Goal: Task Accomplishment & Management: Manage account settings

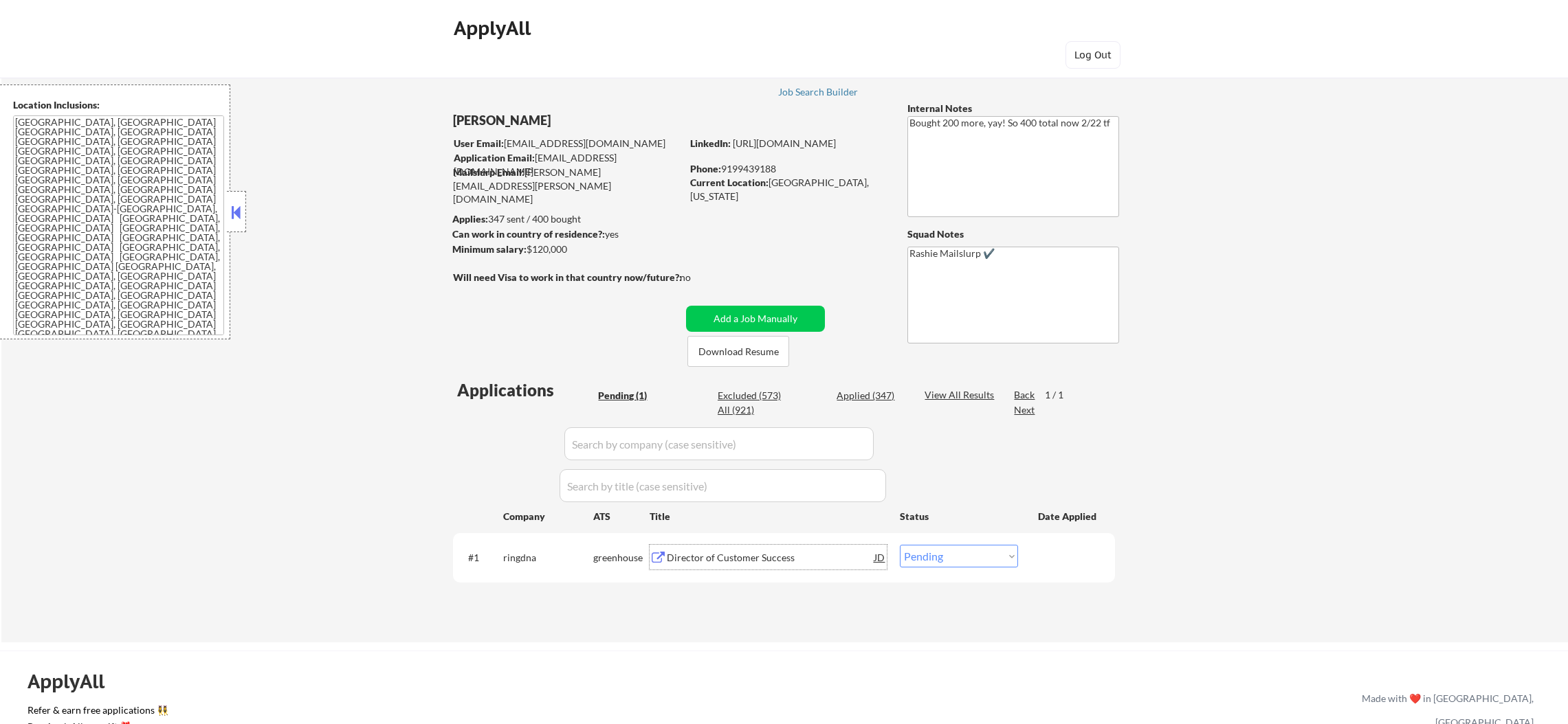
scroll to position [206, 0]
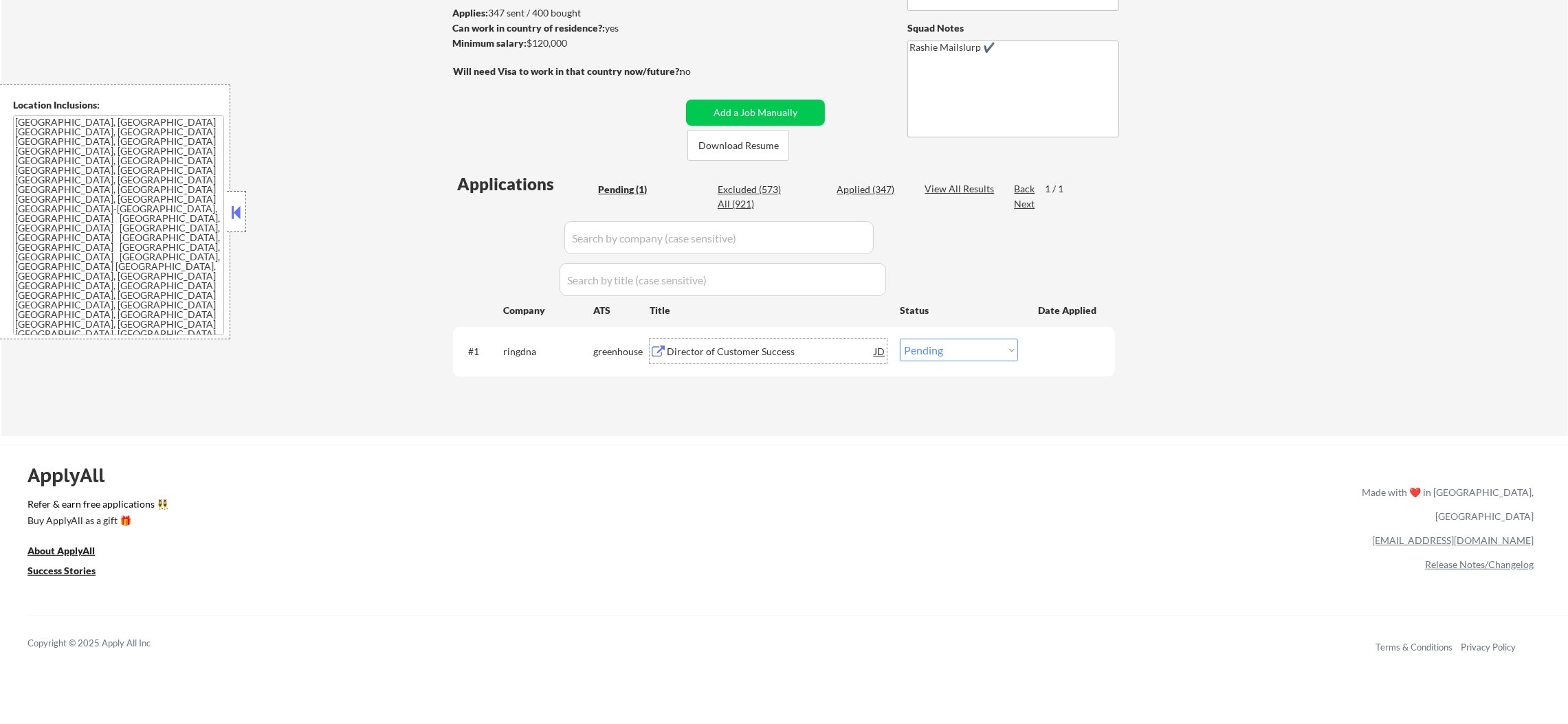
drag, startPoint x: 955, startPoint y: 357, endPoint x: 962, endPoint y: 359, distance: 7.3
click at [955, 358] on select "Choose an option... Pending Applied Excluded (Questions) Excluded (Expired) Exc…" at bounding box center [959, 350] width 118 height 23
select select ""excluded__blocklist_""
click at [900, 339] on select "Choose an option... Pending Applied Excluded (Questions) Excluded (Expired) Exc…" at bounding box center [959, 350] width 118 height 23
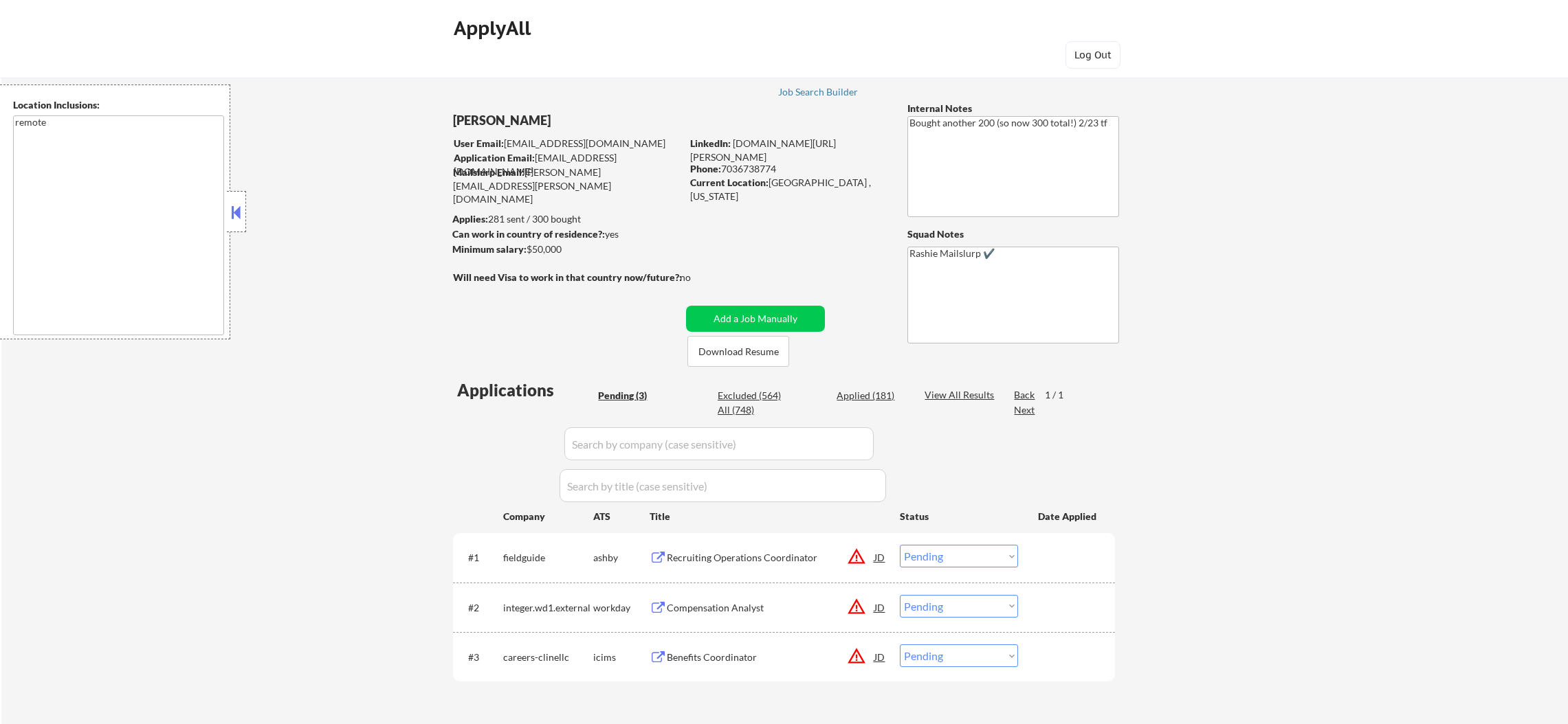
select select ""pending""
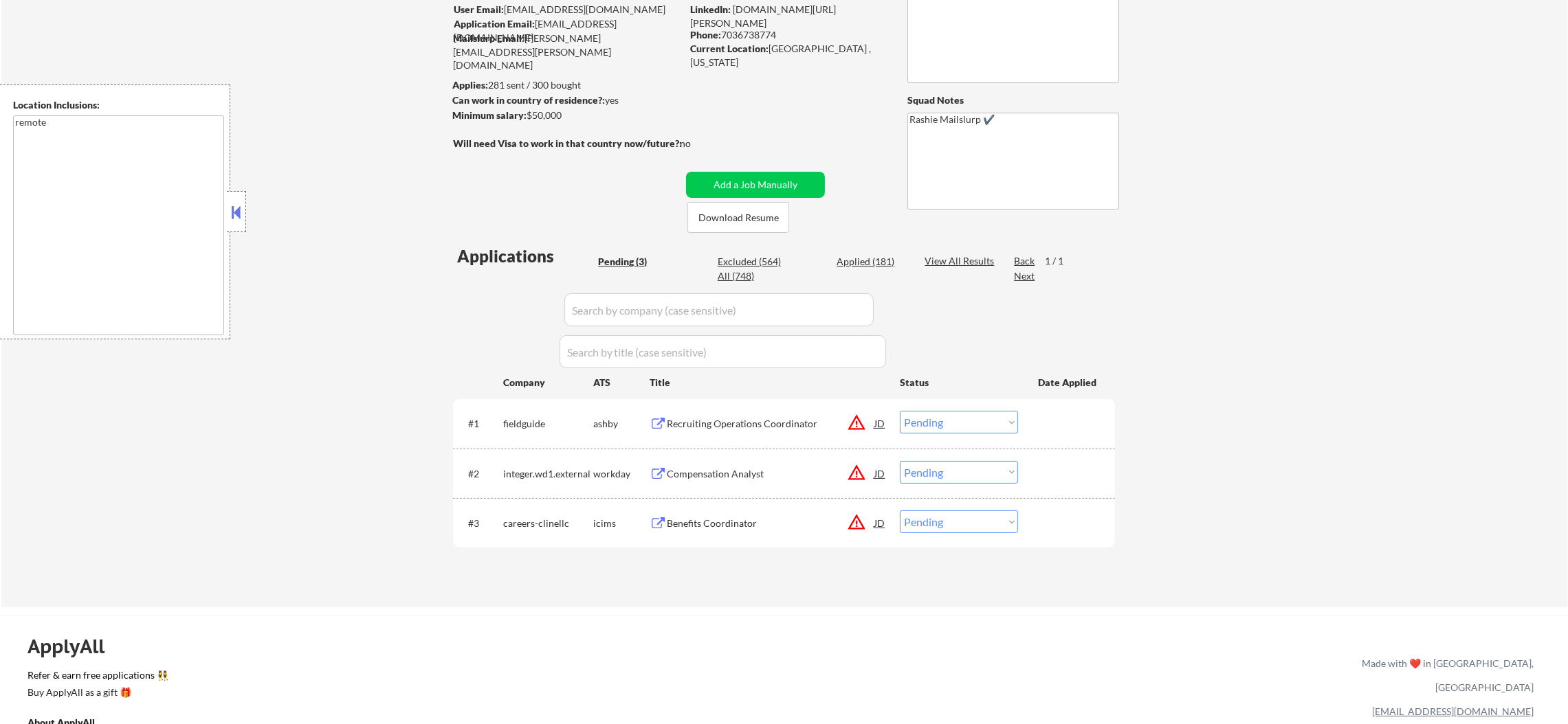
scroll to position [137, 0]
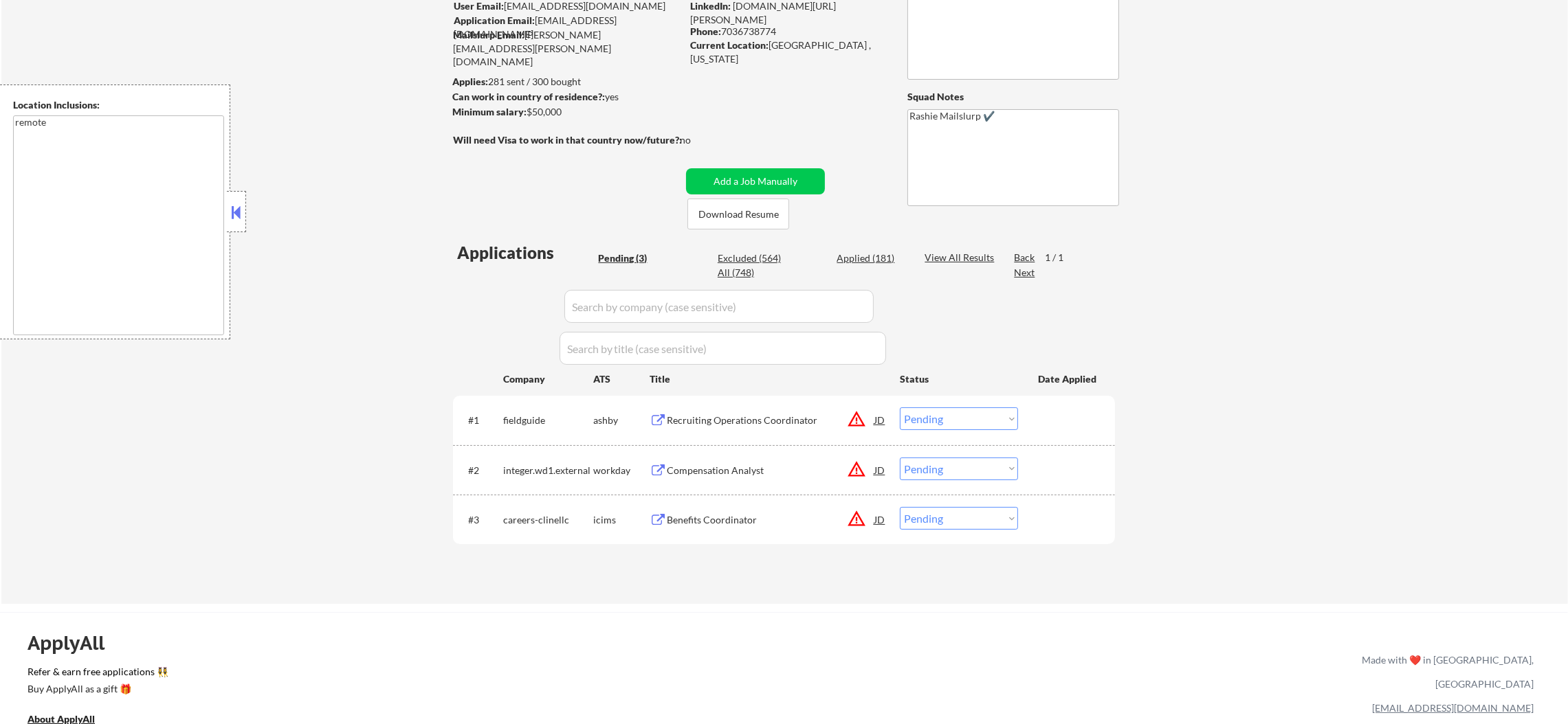
click at [861, 515] on button "warning_amber" at bounding box center [857, 519] width 19 height 19
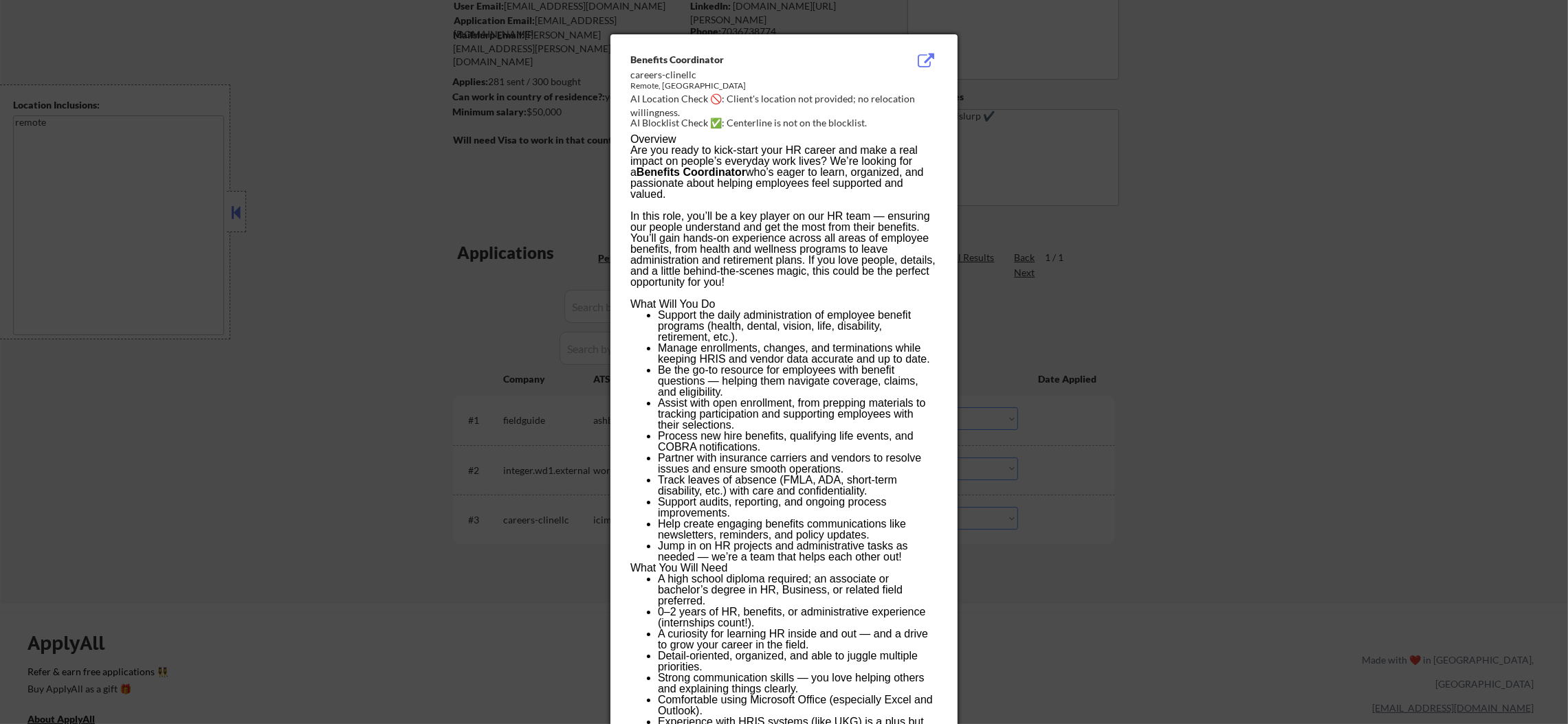
click at [1019, 510] on div at bounding box center [784, 362] width 1568 height 724
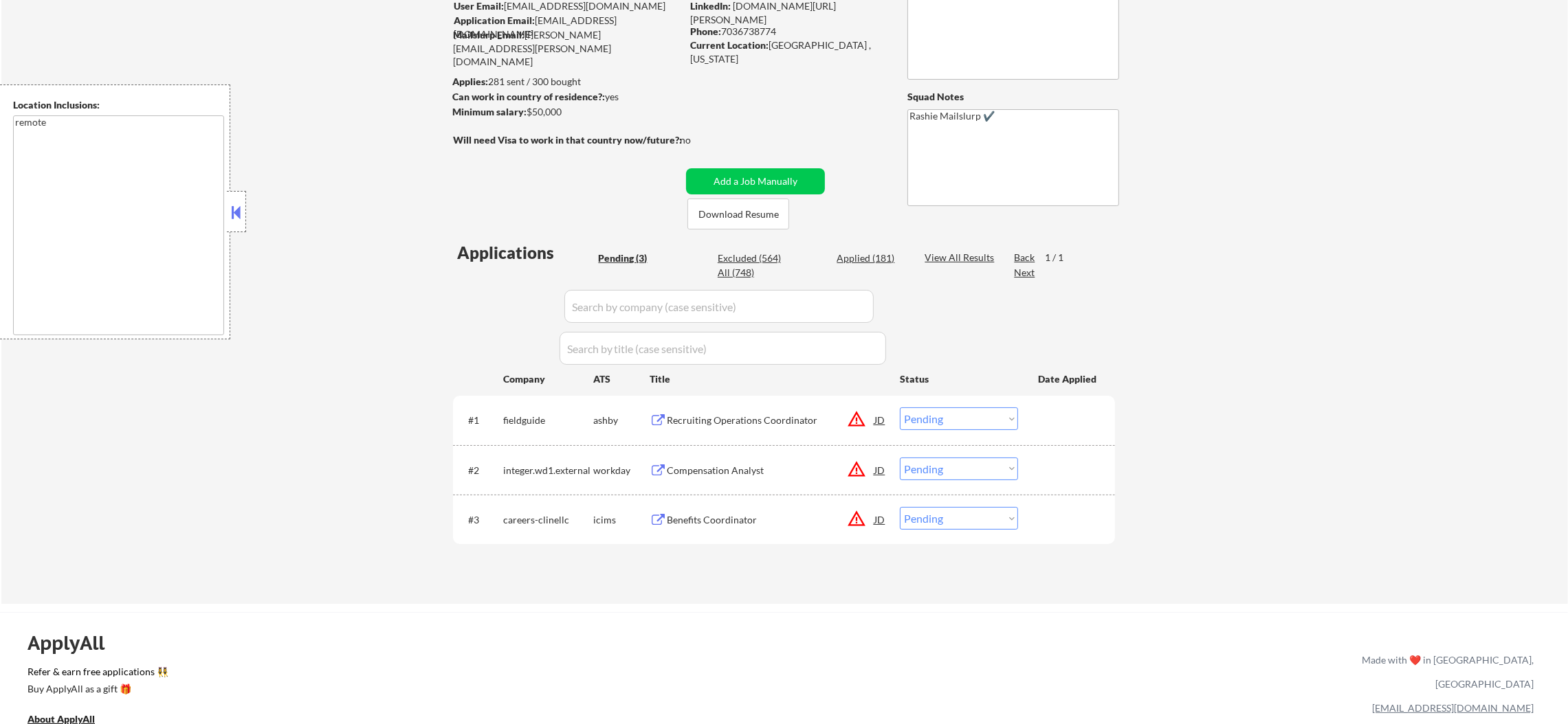
click at [757, 518] on div "Benefits Coordinator" at bounding box center [770, 520] width 207 height 14
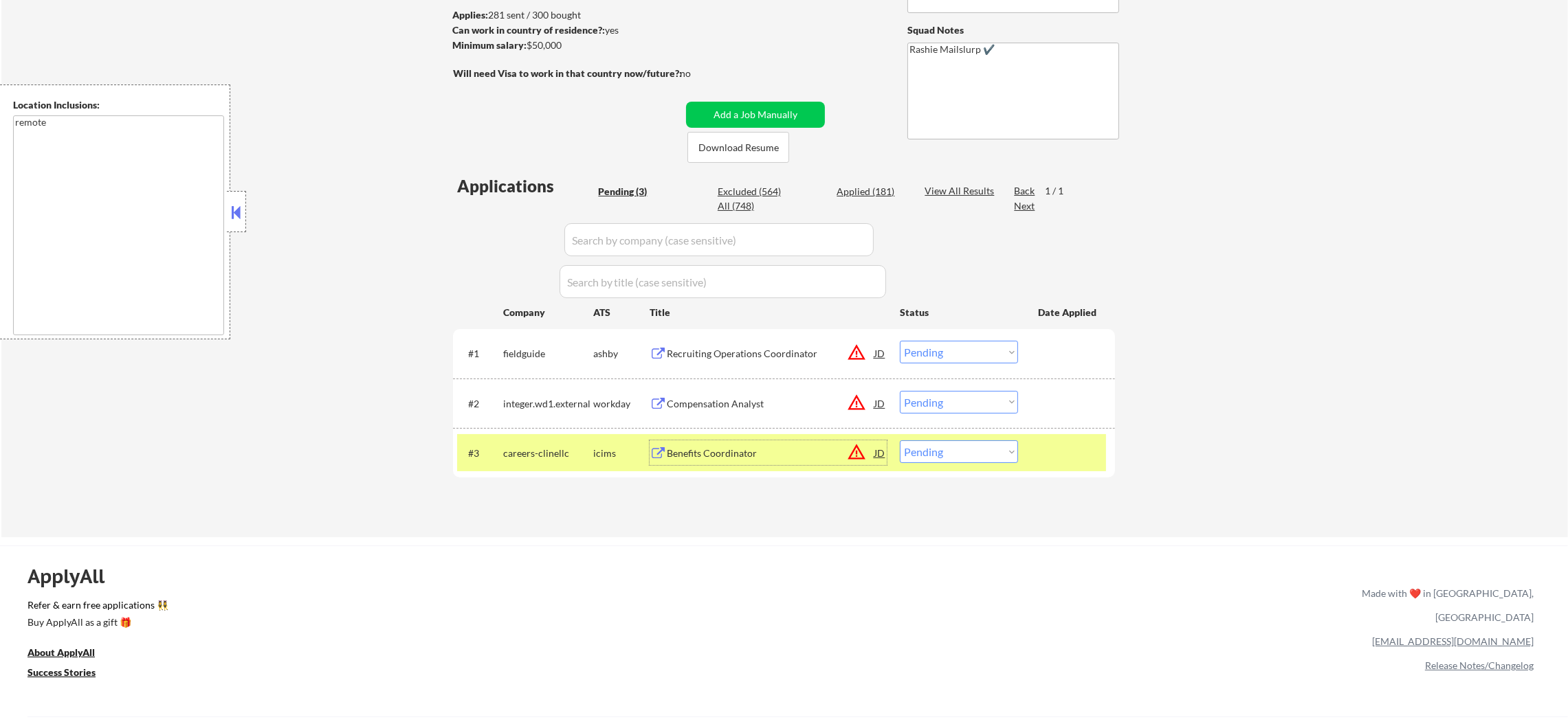
scroll to position [206, 0]
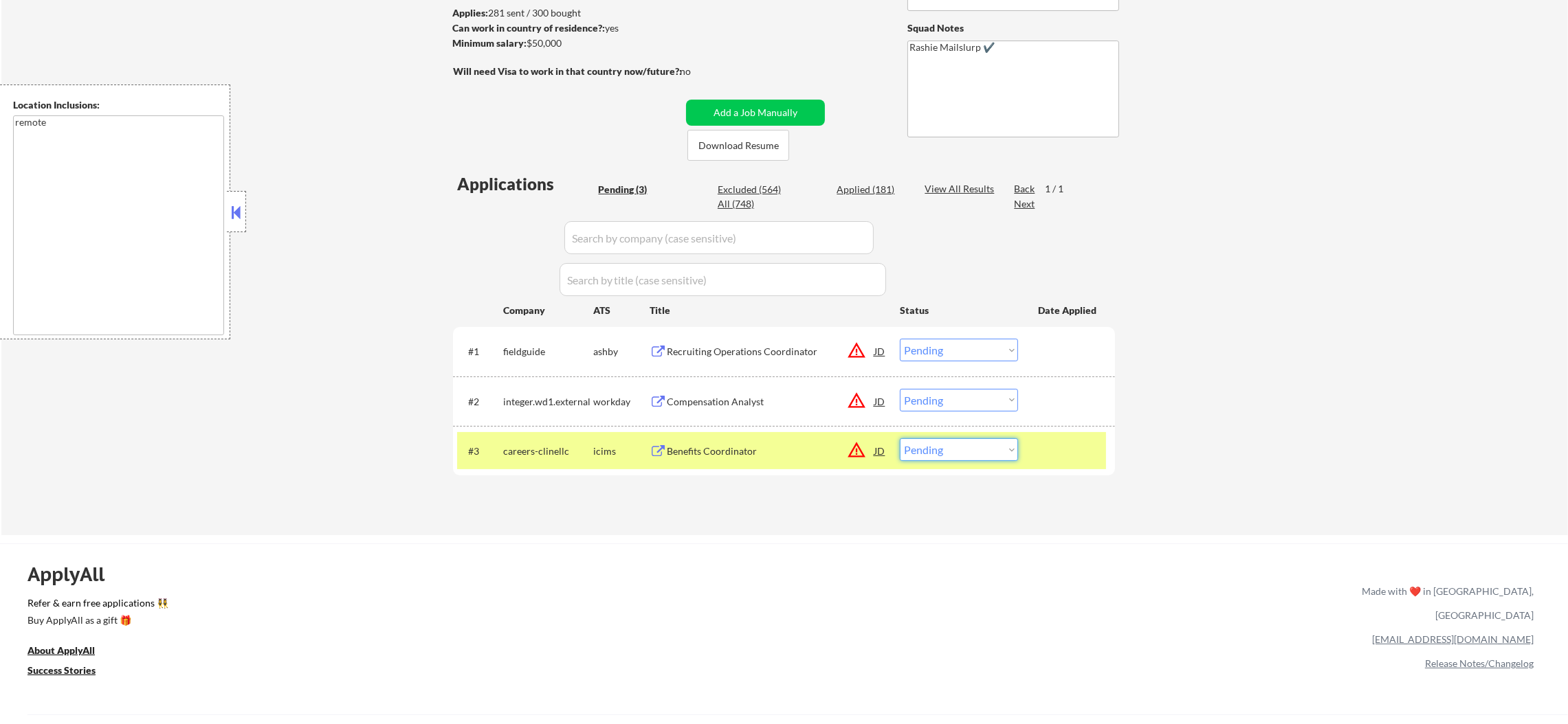
click at [906, 447] on select "Choose an option... Pending Applied Excluded (Questions) Excluded (Expired) Exc…" at bounding box center [959, 449] width 118 height 23
select select ""applied""
click at [900, 438] on select "Choose an option... Pending Applied Excluded (Questions) Excluded (Expired) Exc…" at bounding box center [959, 449] width 118 height 23
click at [556, 438] on div "careers-clinellc" at bounding box center [548, 451] width 90 height 25
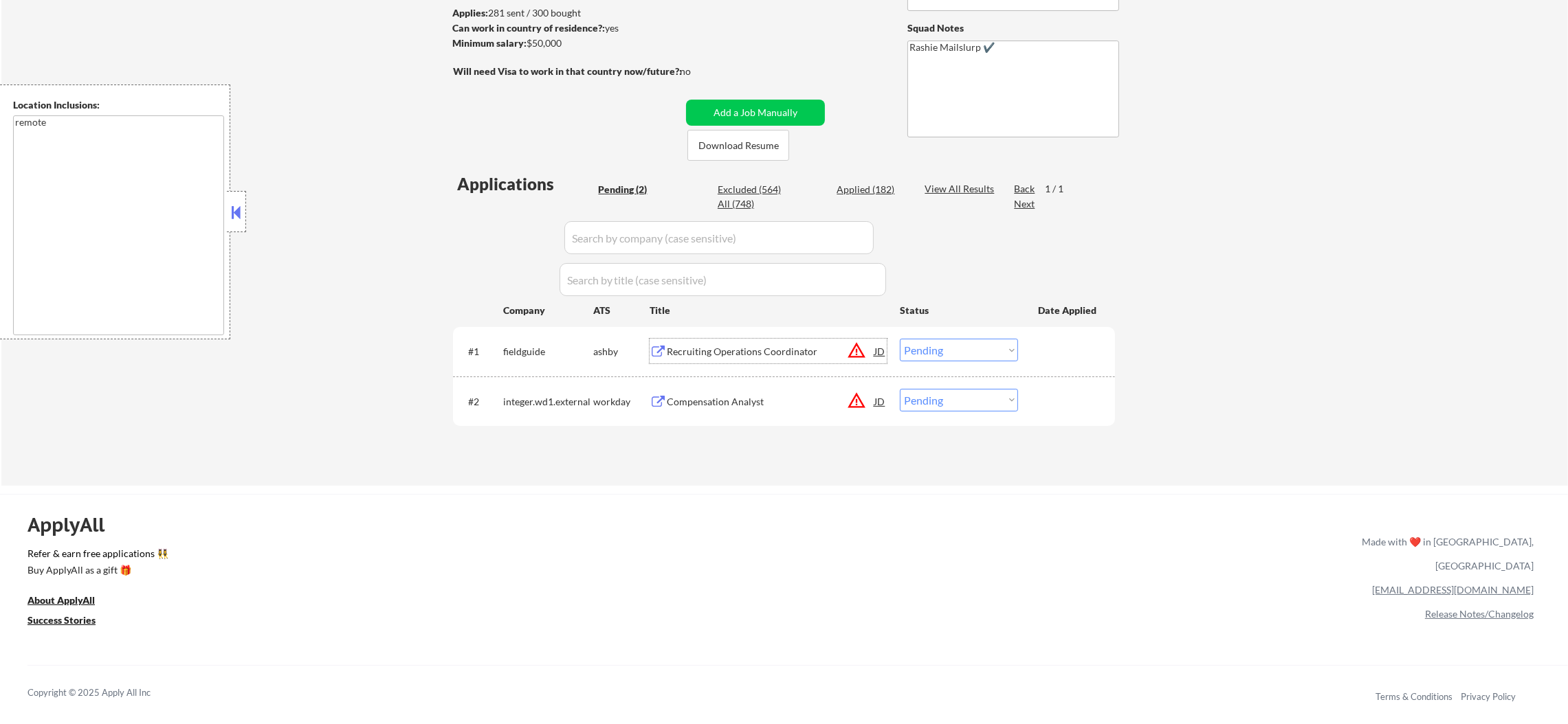
click at [813, 354] on div "Recruiting Operations Coordinator" at bounding box center [770, 352] width 207 height 14
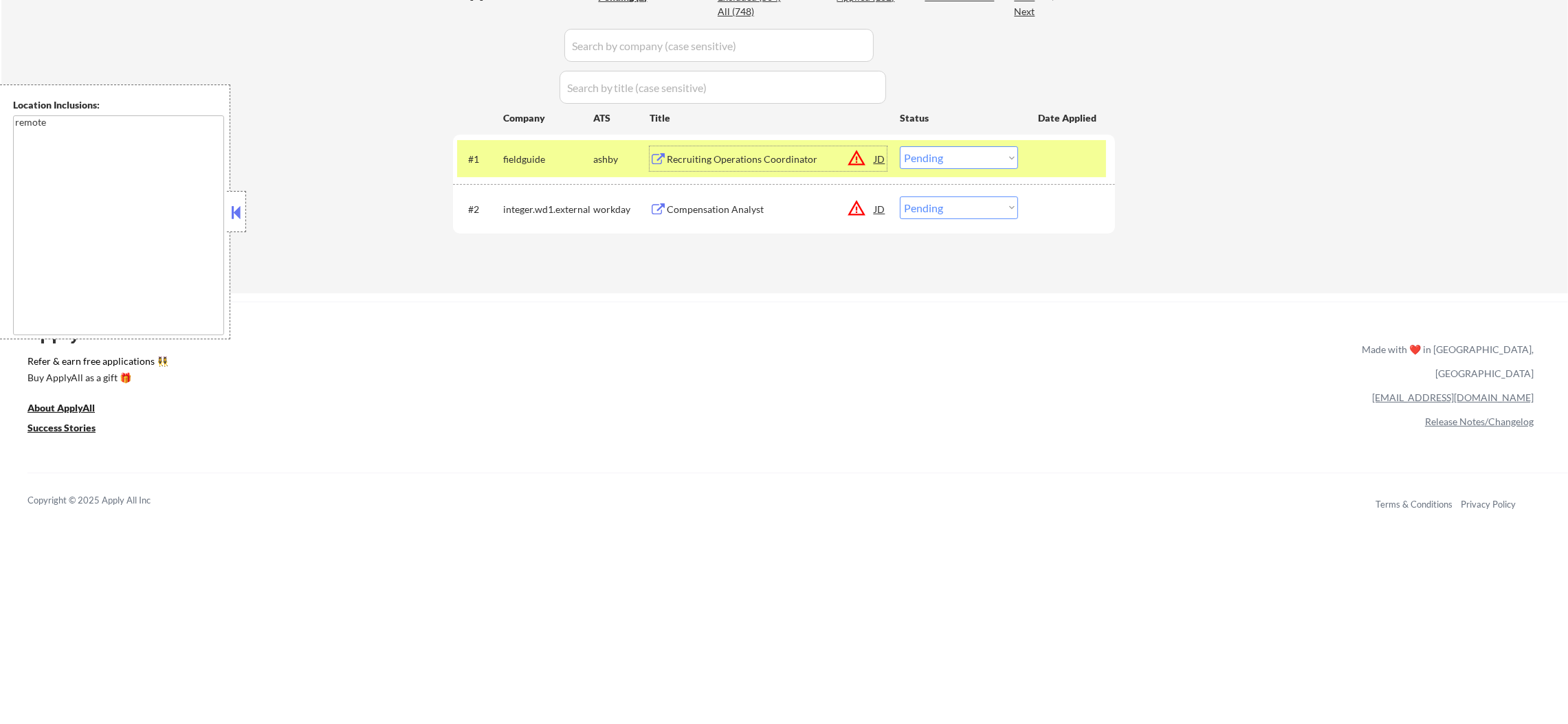
scroll to position [413, 0]
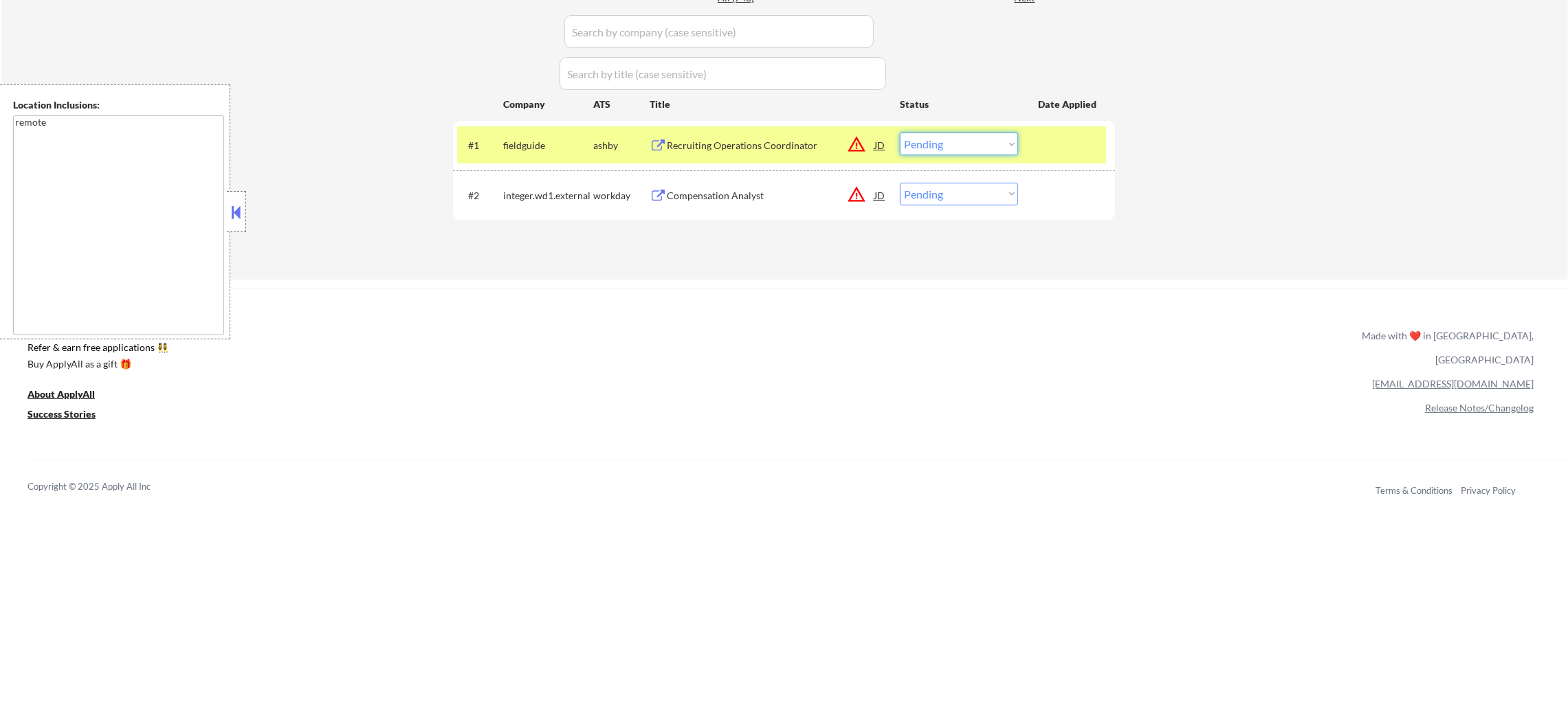
click at [928, 150] on select "Choose an option... Pending Applied Excluded (Questions) Excluded (Expired) Exc…" at bounding box center [959, 144] width 118 height 23
click at [900, 132] on select "Choose an option... Pending Applied Excluded (Questions) Excluded (Expired) Exc…" at bounding box center [959, 144] width 118 height 23
click at [538, 161] on div "#1 fieldguide ashby Recruiting Operations Coordinator JD warning_amber Choose a…" at bounding box center [781, 145] width 649 height 37
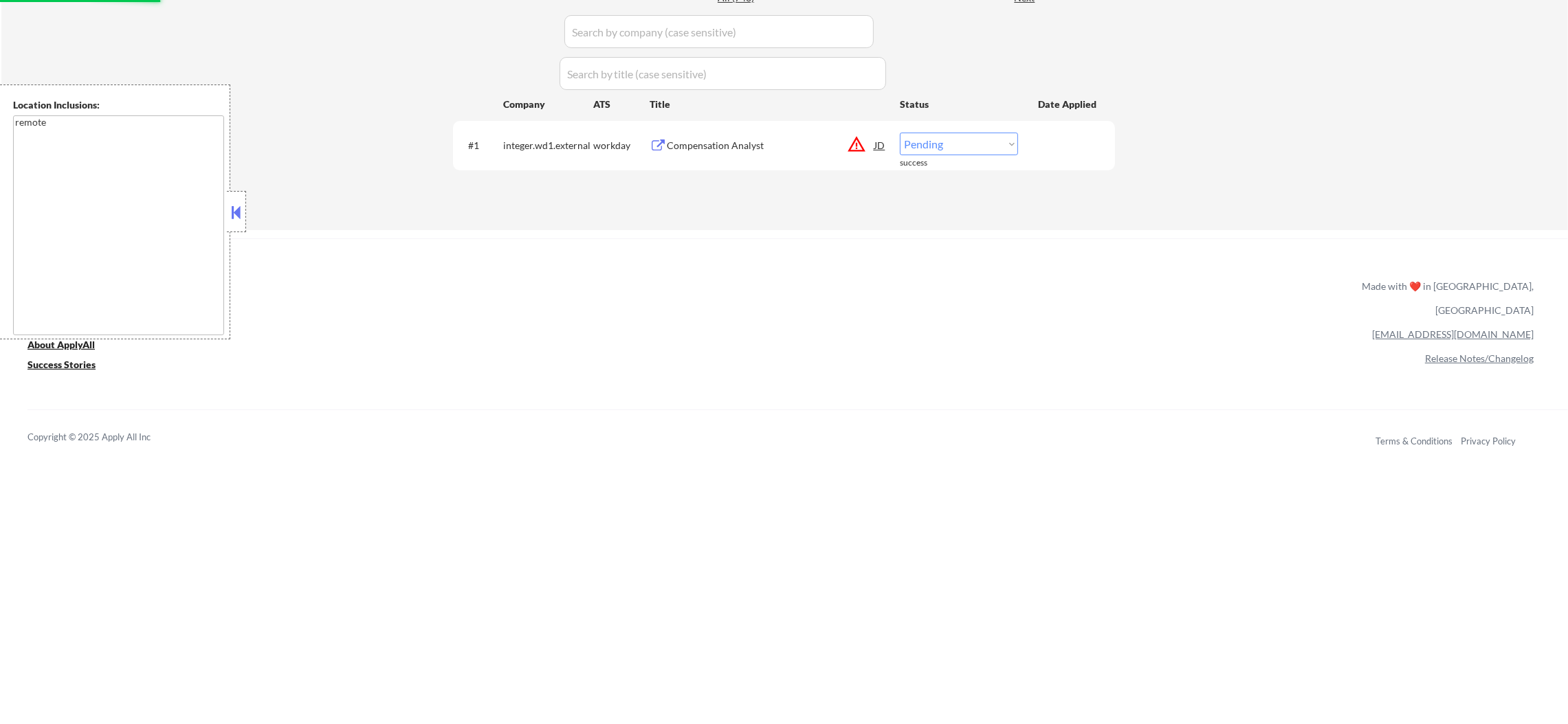
click at [855, 140] on button "warning_amber" at bounding box center [857, 144] width 19 height 19
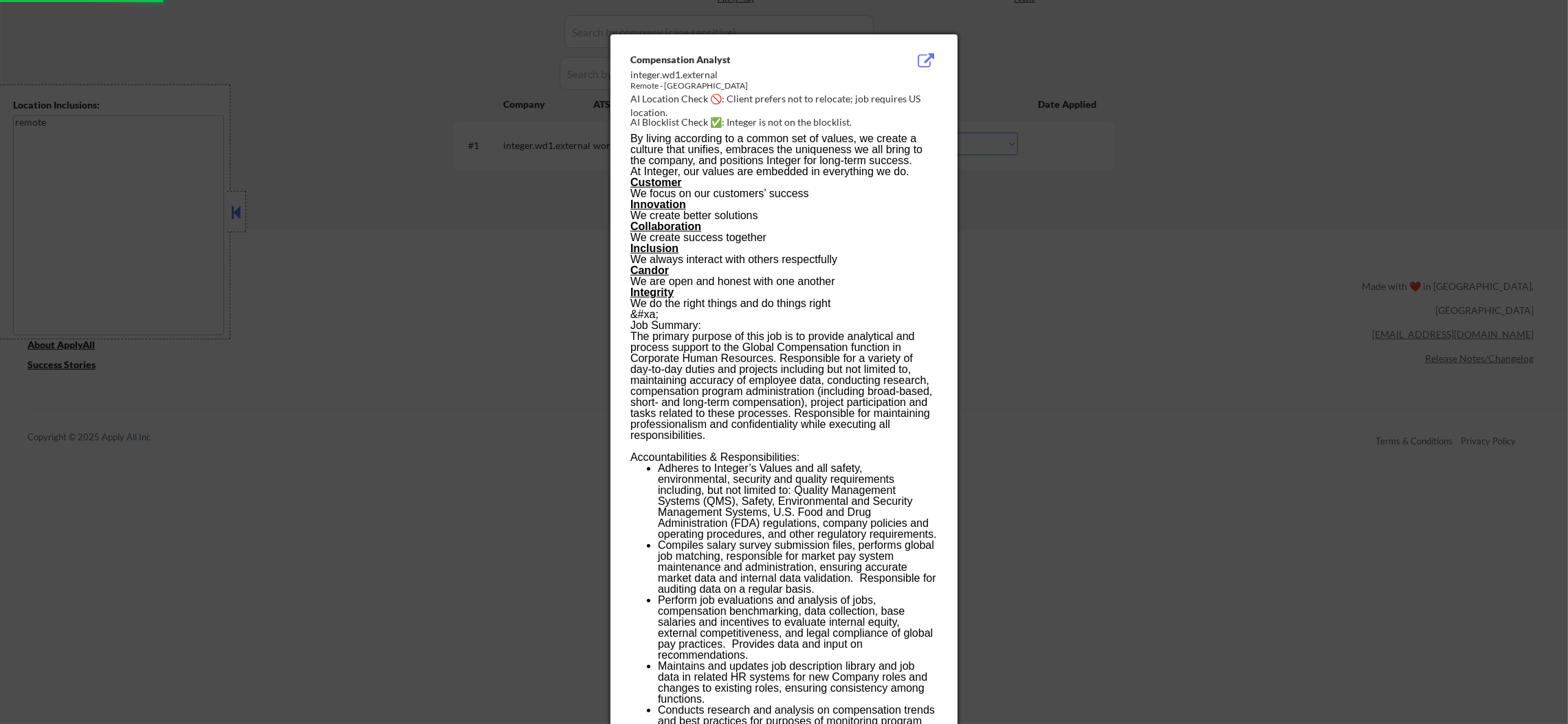
click at [1041, 136] on div at bounding box center [784, 362] width 1568 height 724
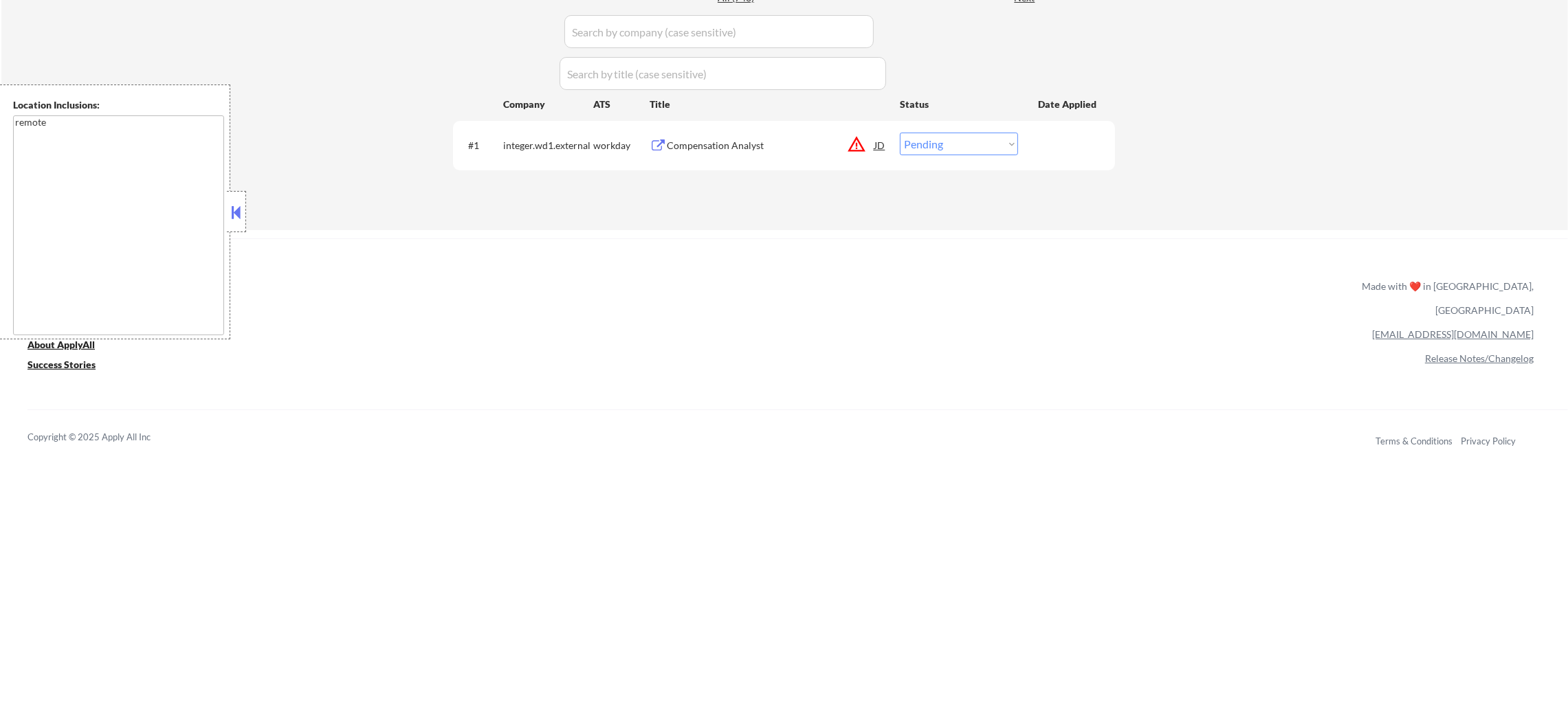
click at [792, 139] on div "Compensation Analyst" at bounding box center [770, 146] width 207 height 14
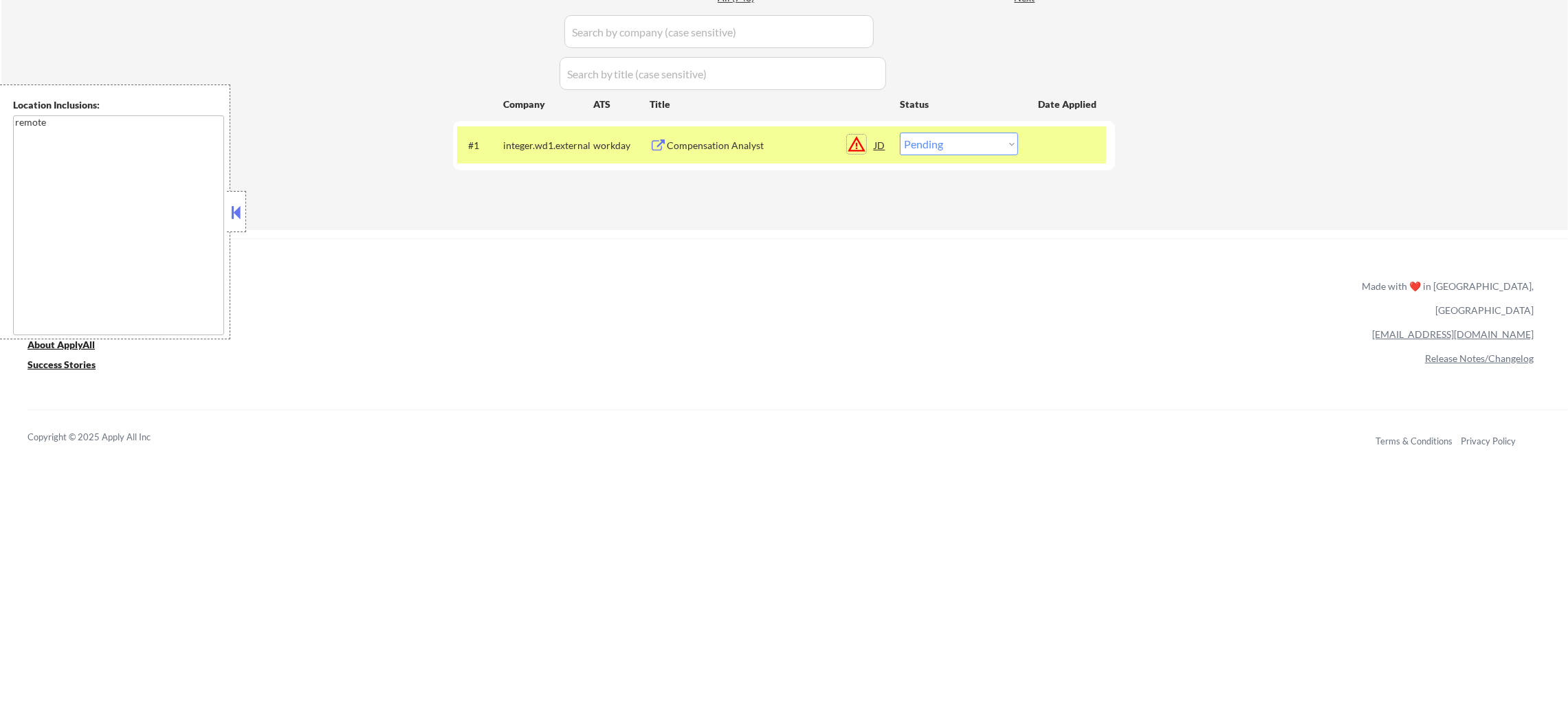
click at [858, 142] on button "warning_amber" at bounding box center [857, 144] width 19 height 19
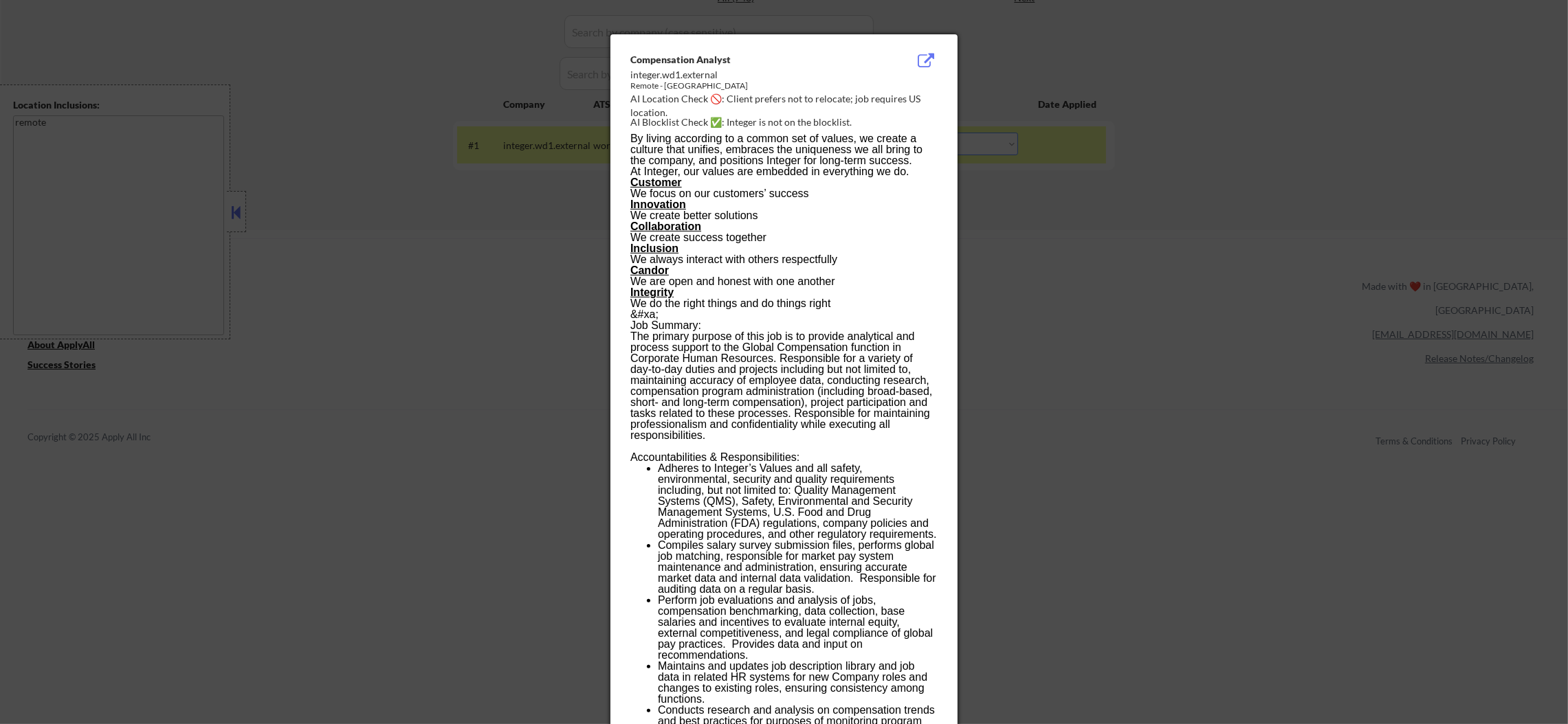
click at [1154, 160] on div at bounding box center [784, 362] width 1568 height 724
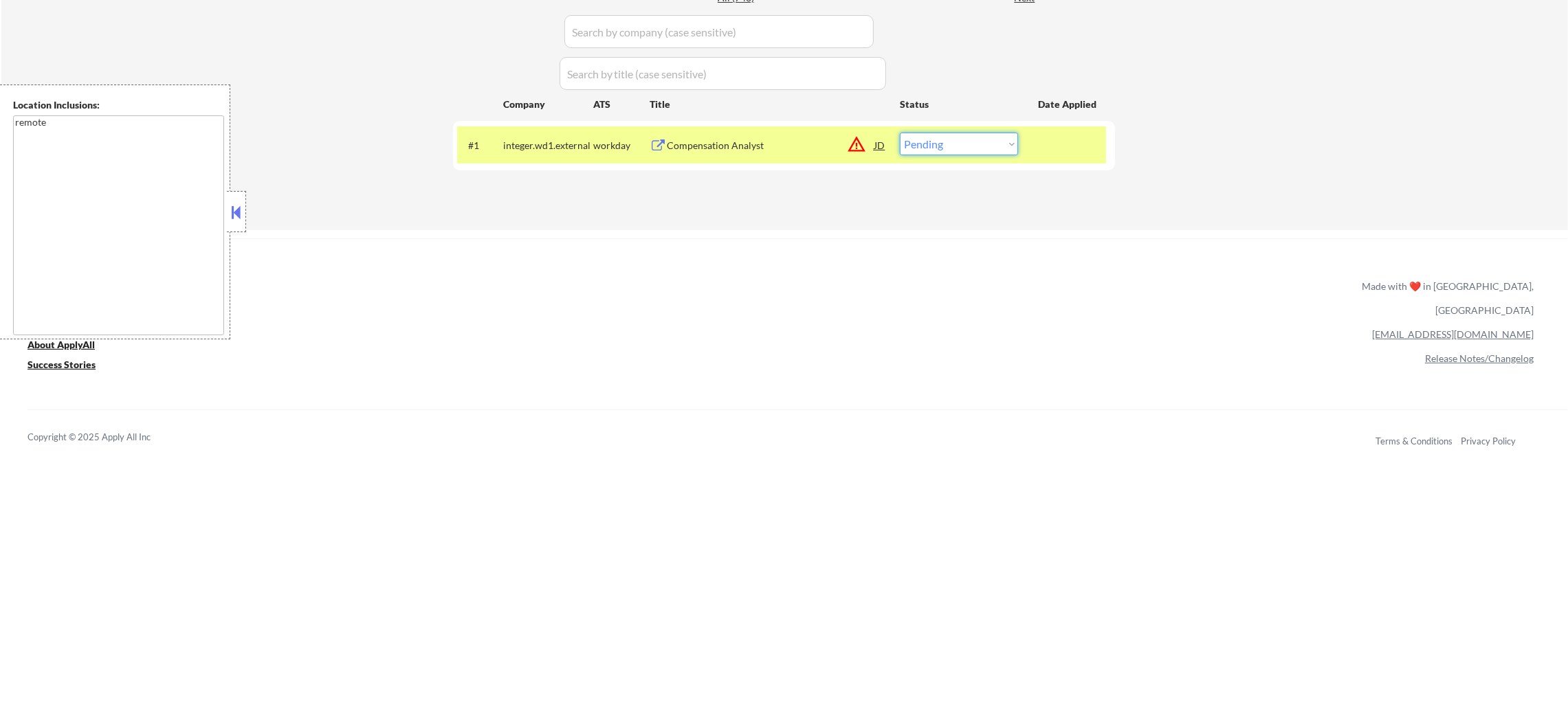
click at [919, 137] on select "Choose an option... Pending Applied Excluded (Questions) Excluded (Expired) Exc…" at bounding box center [959, 144] width 118 height 23
select select ""excluded__bad_match_""
click at [900, 132] on select "Choose an option... Pending Applied Excluded (Questions) Excluded (Expired) Exc…" at bounding box center [959, 144] width 118 height 23
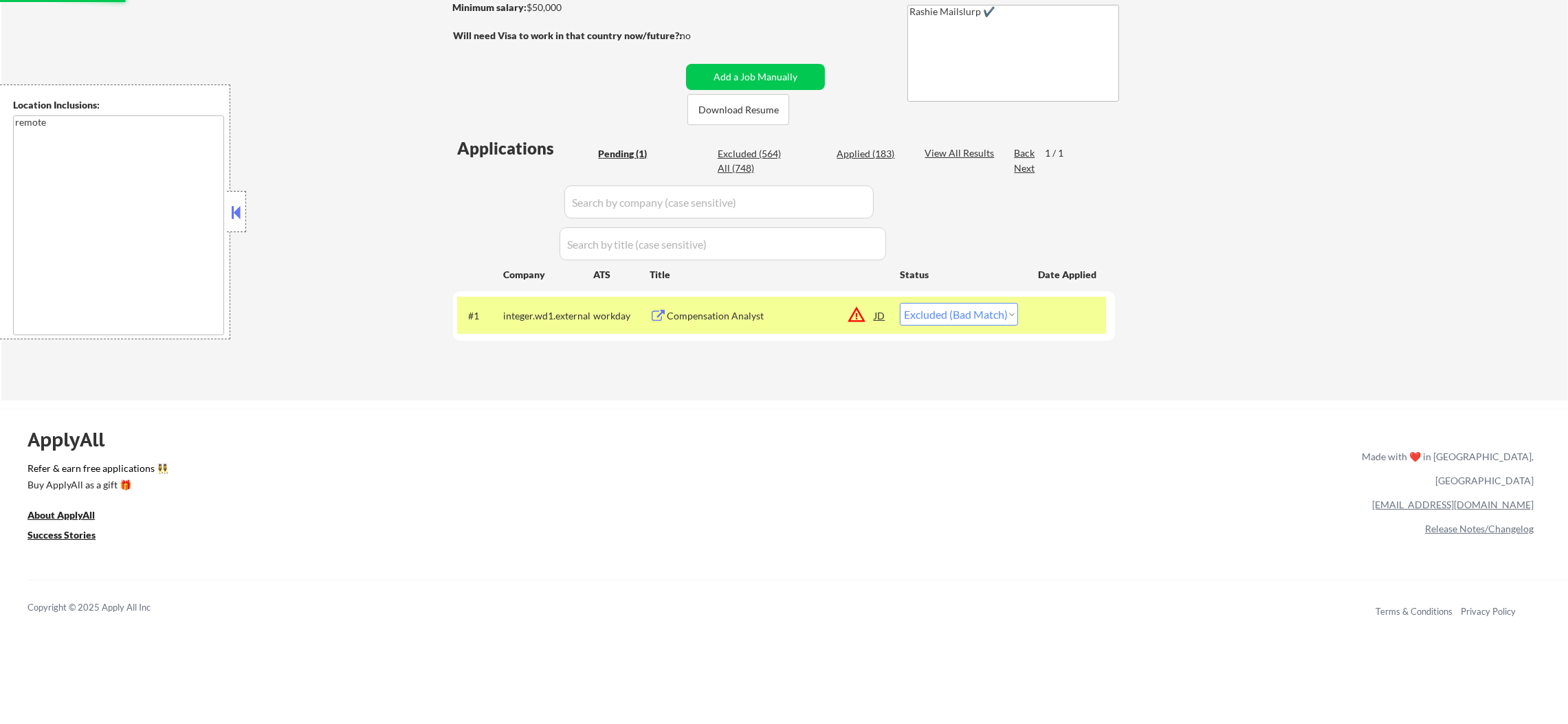
scroll to position [241, 0]
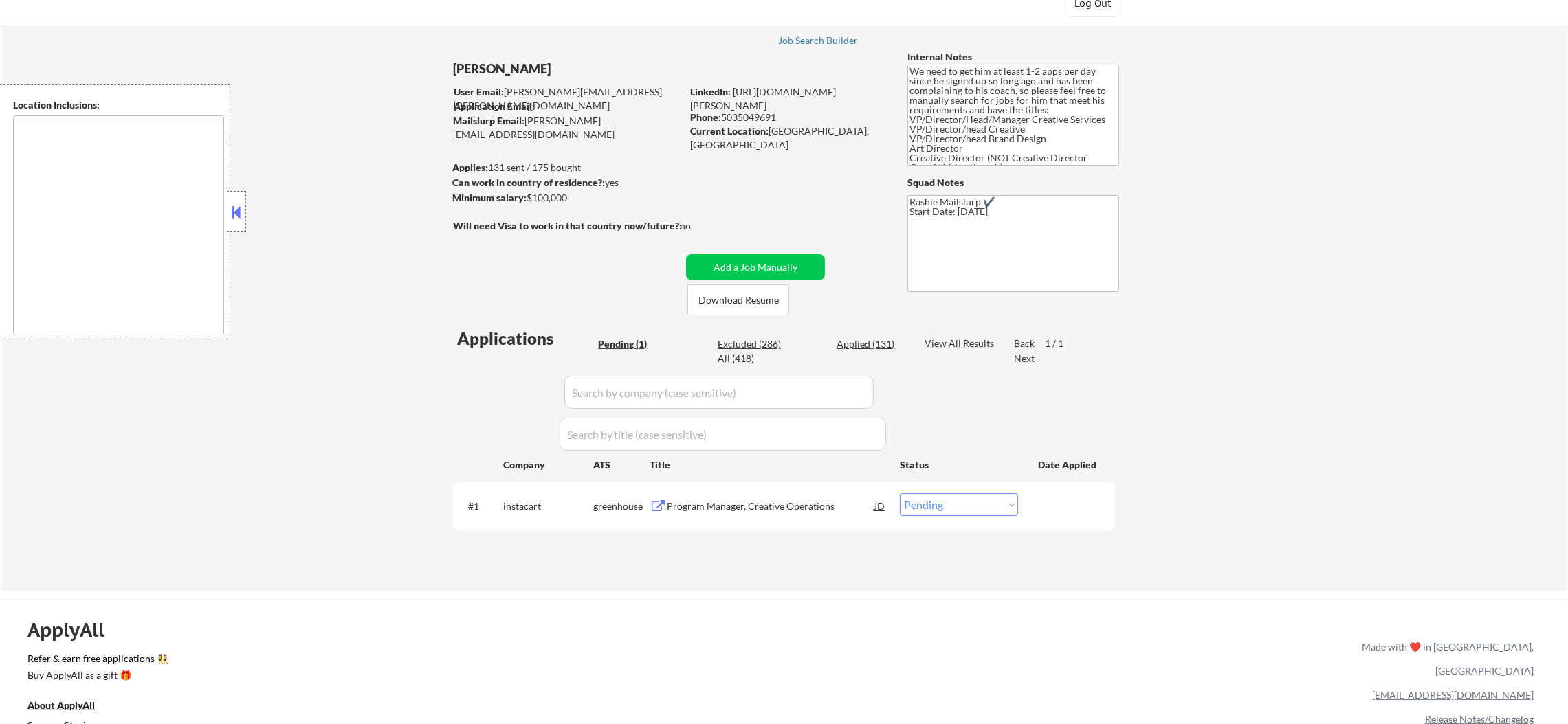
scroll to position [206, 0]
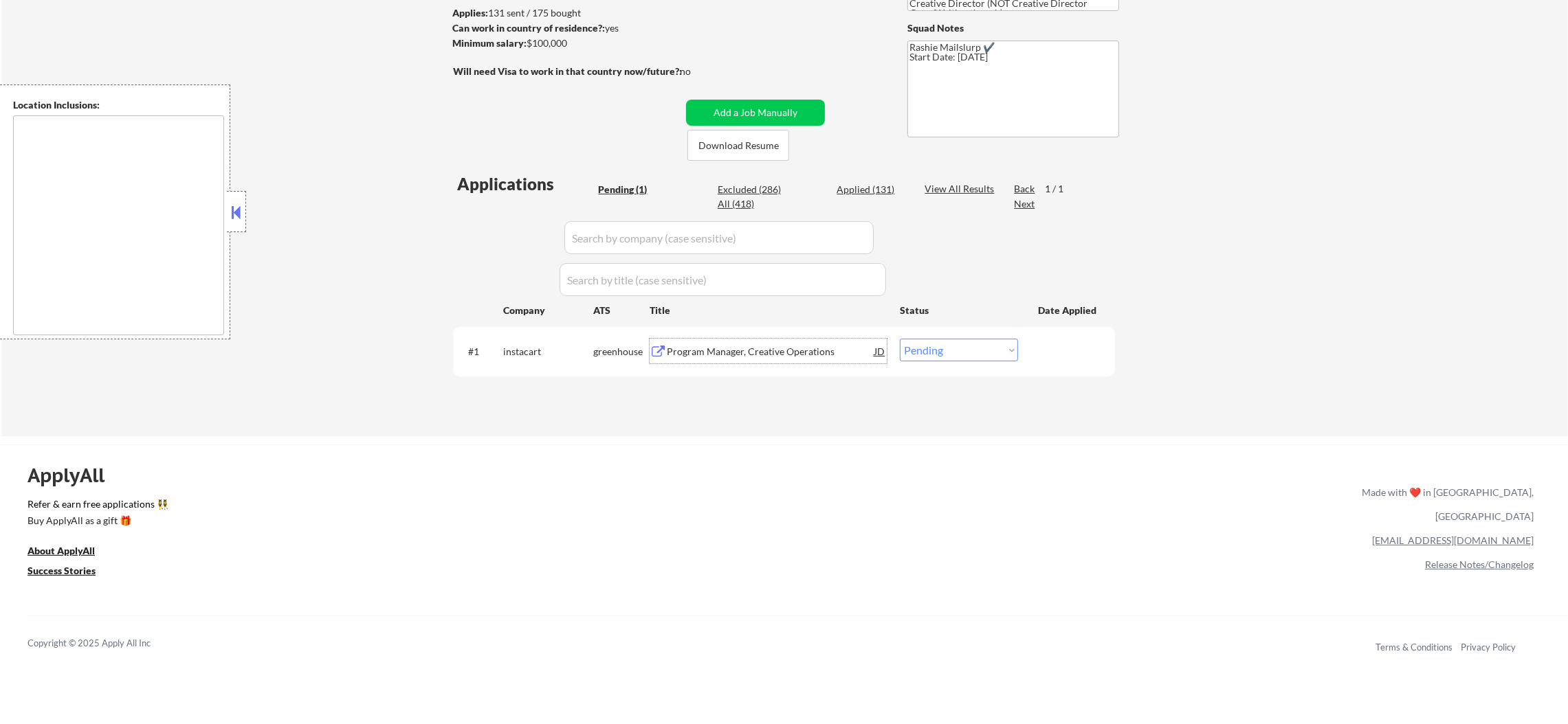
click at [762, 352] on div "Program Manager, Creative Operations" at bounding box center [770, 352] width 207 height 14
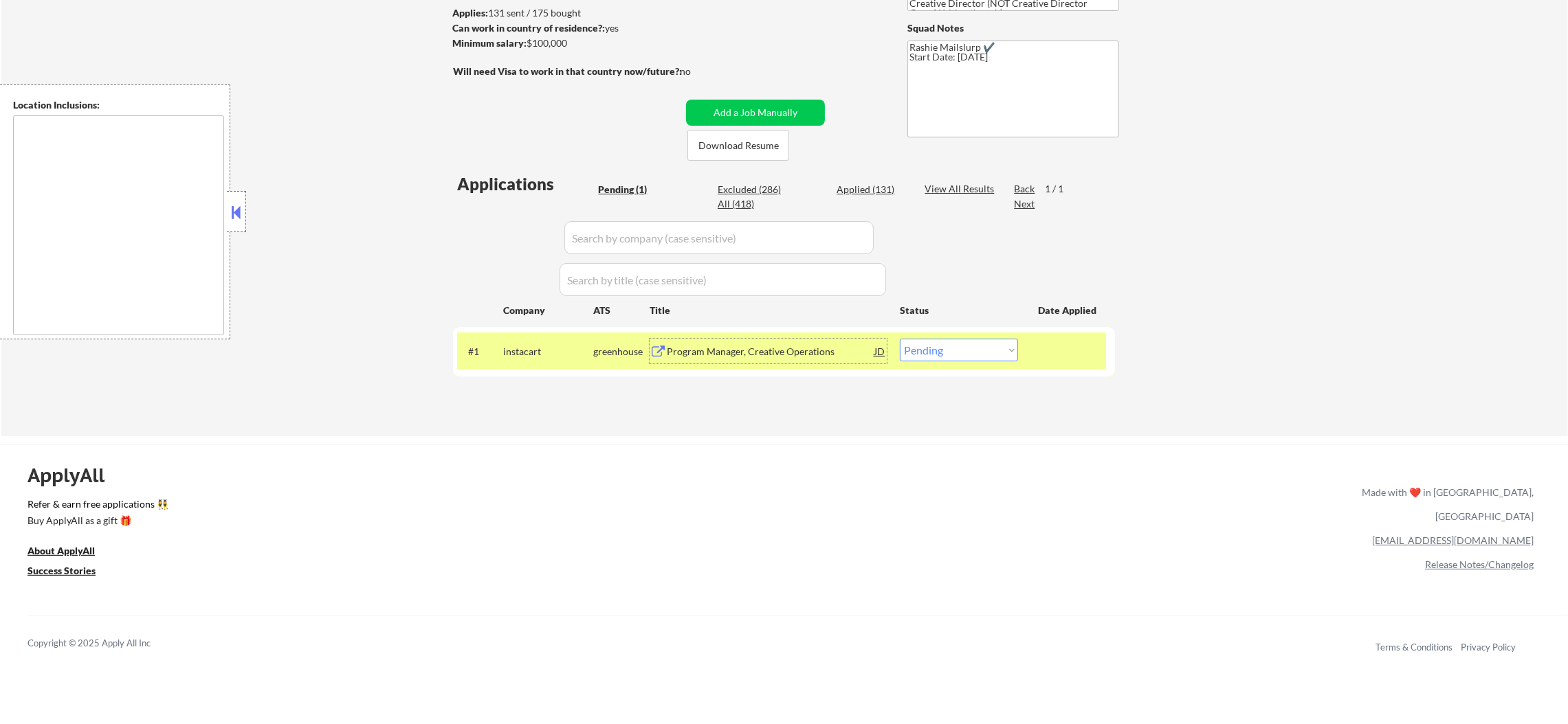
click at [928, 360] on select "Choose an option... Pending Applied Excluded (Questions) Excluded (Expired) Exc…" at bounding box center [959, 350] width 118 height 23
click at [942, 345] on select "Choose an option... Pending Applied Excluded (Questions) Excluded (Expired) Exc…" at bounding box center [959, 350] width 118 height 23
drag, startPoint x: 962, startPoint y: 349, endPoint x: 963, endPoint y: 356, distance: 7.1
click at [962, 349] on select "Choose an option... Pending Applied Excluded (Questions) Excluded (Expired) Exc…" at bounding box center [959, 350] width 118 height 23
select select ""excluded__bad_match_""
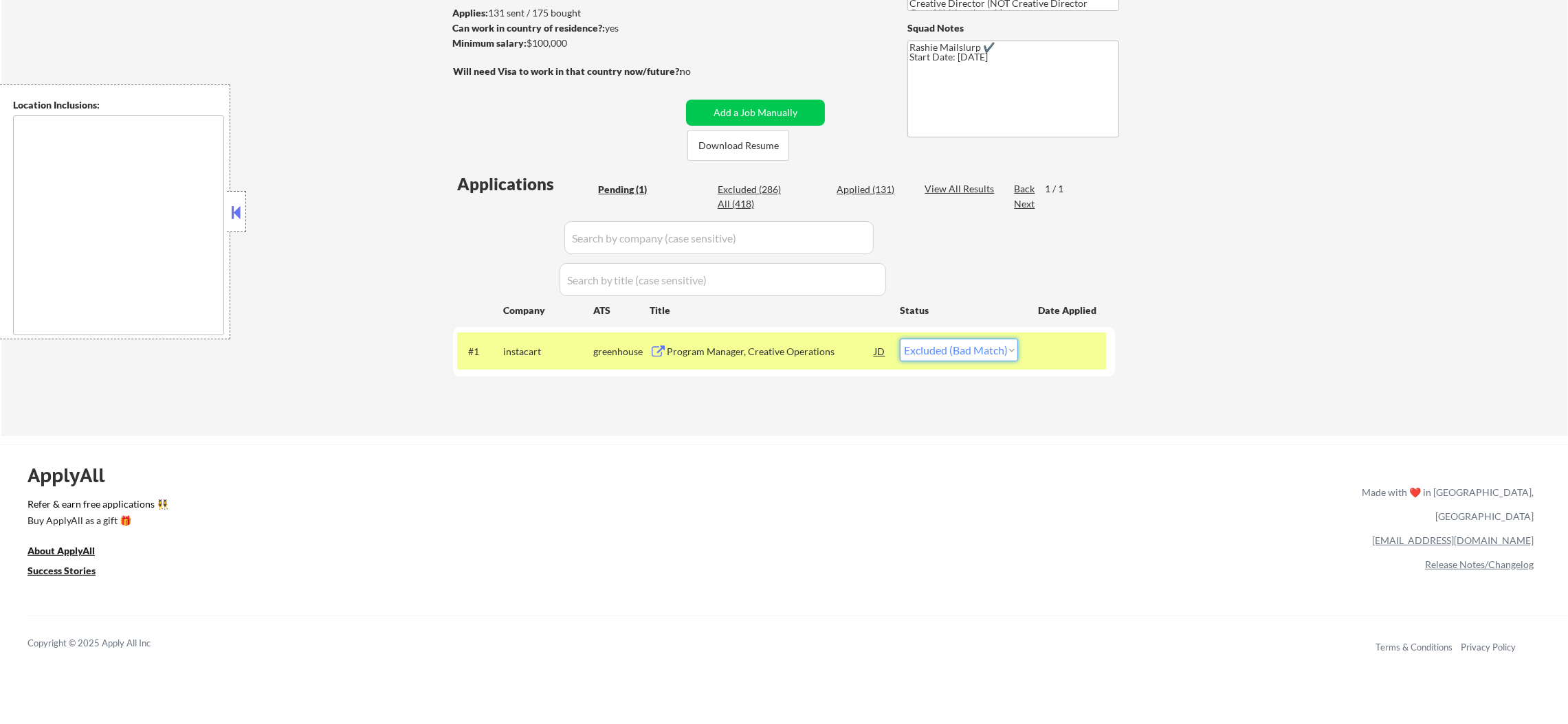
click at [900, 339] on select "Choose an option... Pending Applied Excluded (Questions) Excluded (Expired) Exc…" at bounding box center [959, 350] width 118 height 23
click at [538, 350] on div "instacart" at bounding box center [548, 352] width 90 height 14
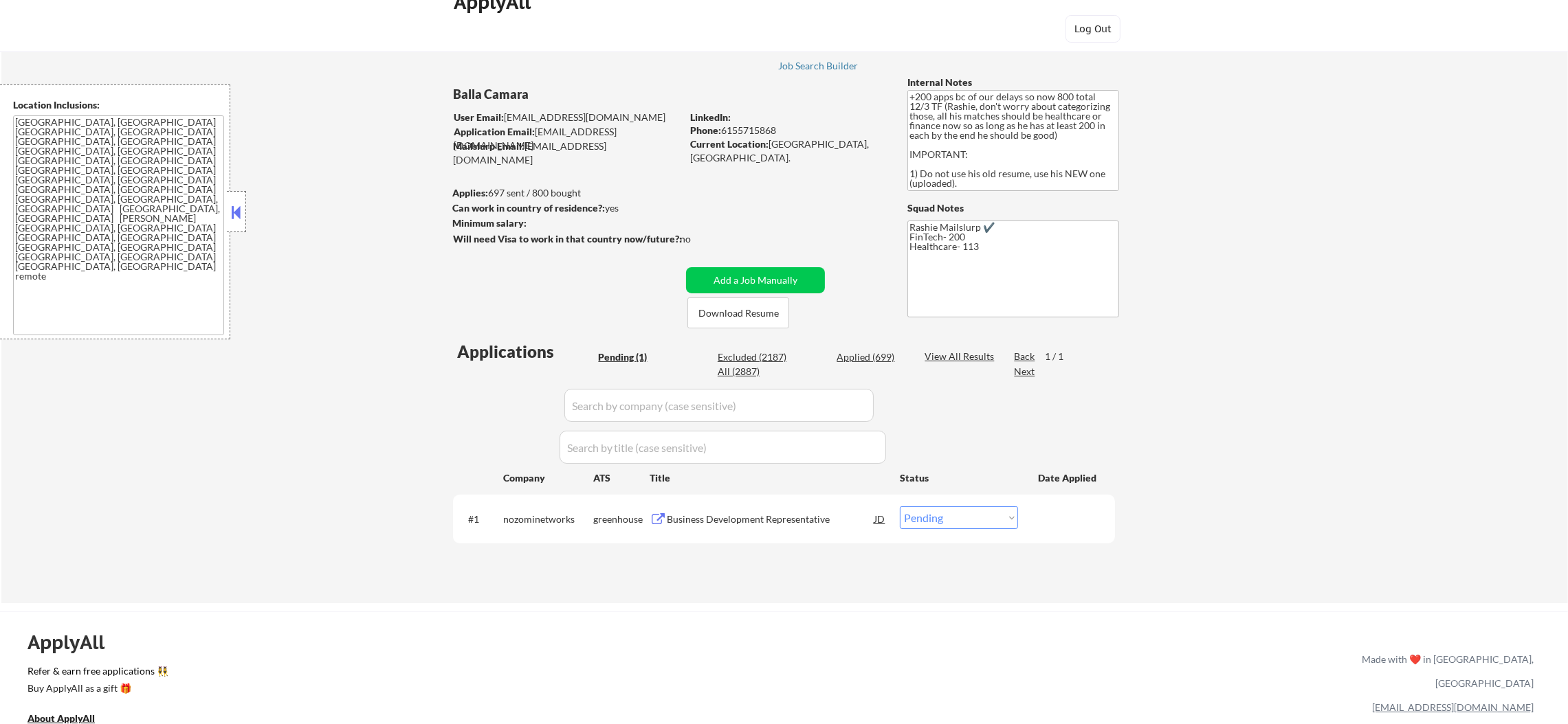
scroll to position [68, 0]
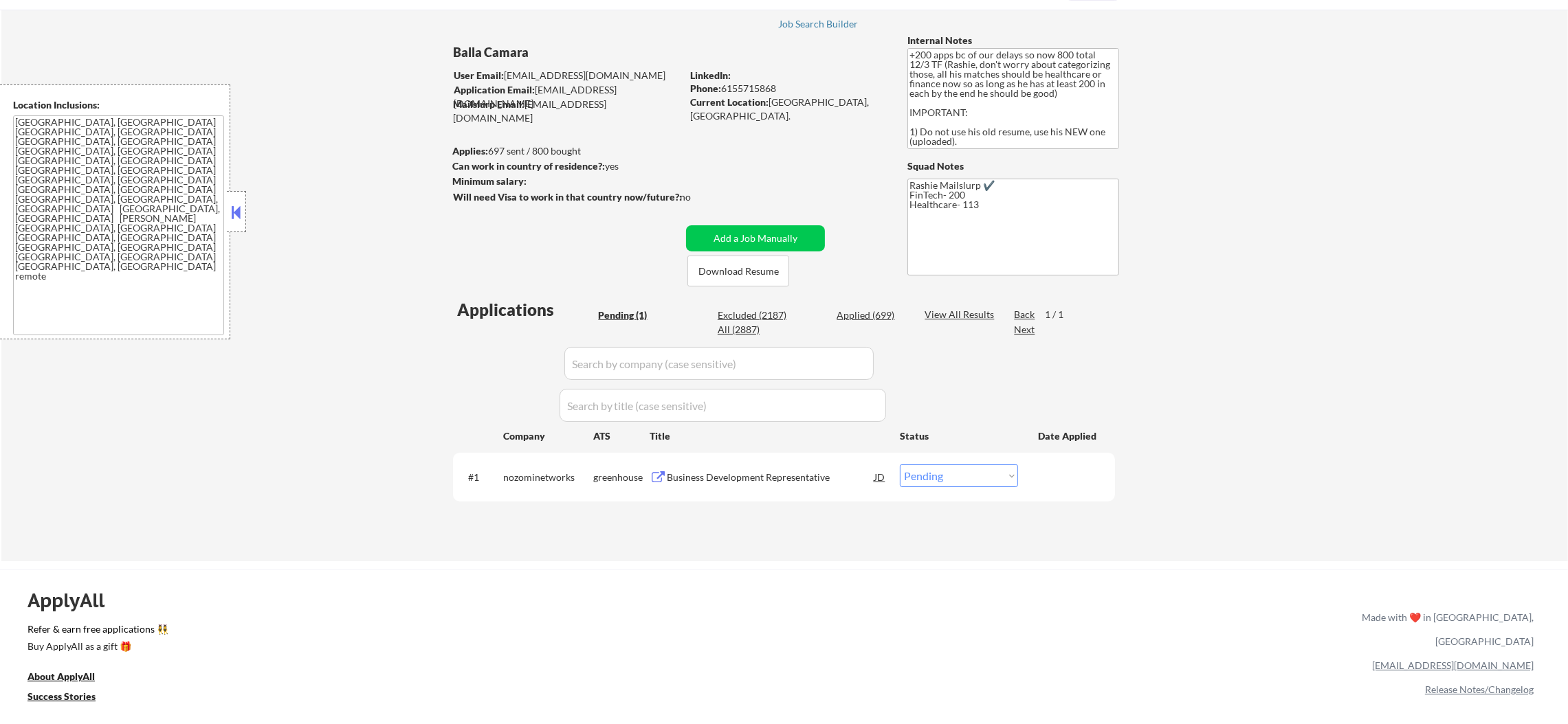
click at [753, 476] on div "Business Development Representative" at bounding box center [770, 478] width 207 height 14
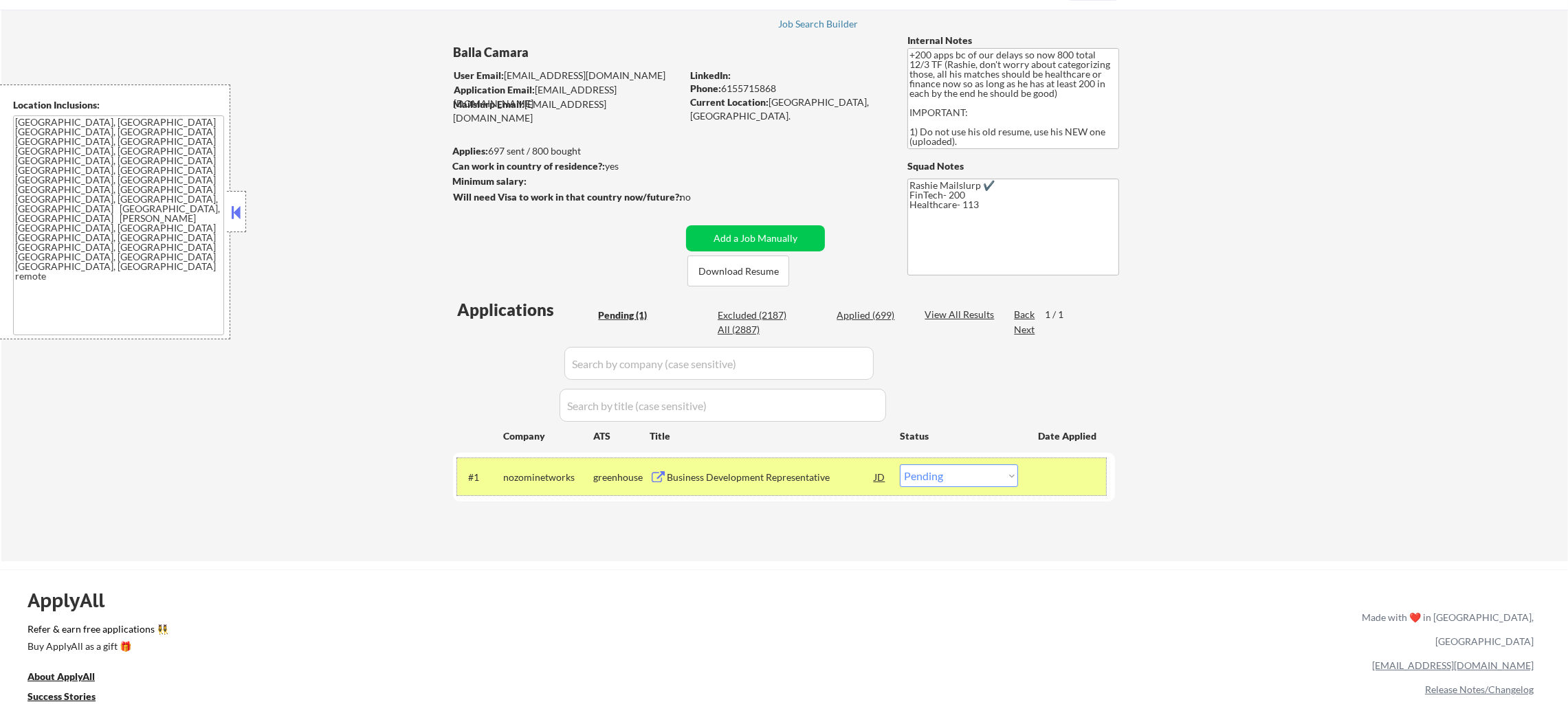
click at [919, 464] on div "#1 nozominetworks greenhouse Business Development Representative JD Choose an o…" at bounding box center [781, 477] width 649 height 37
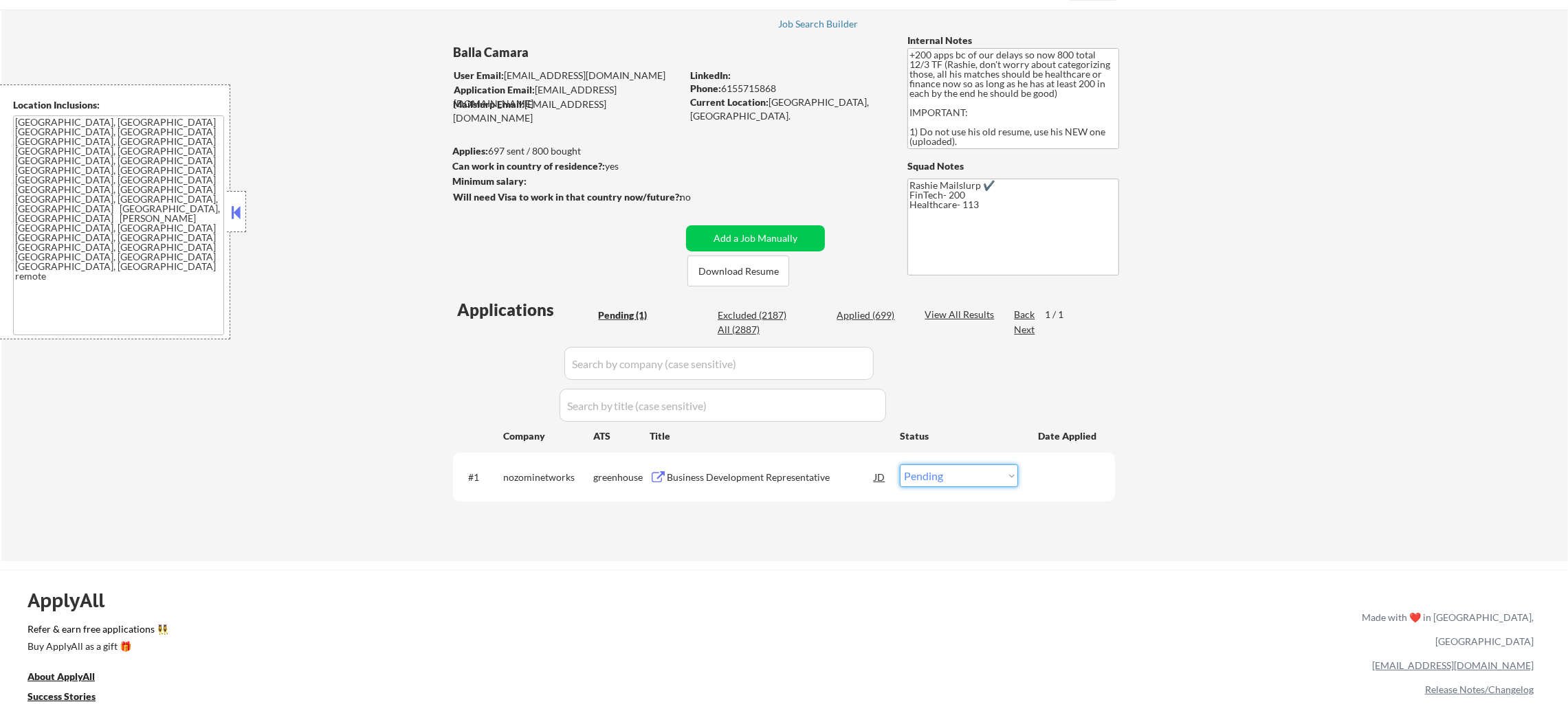
click at [930, 476] on select "Choose an option... Pending Applied Excluded (Questions) Excluded (Expired) Exc…" at bounding box center [959, 476] width 118 height 23
select select ""excluded__bad_match_""
click at [900, 465] on select "Choose an option... Pending Applied Excluded (Questions) Excluded (Expired) Exc…" at bounding box center [959, 476] width 118 height 23
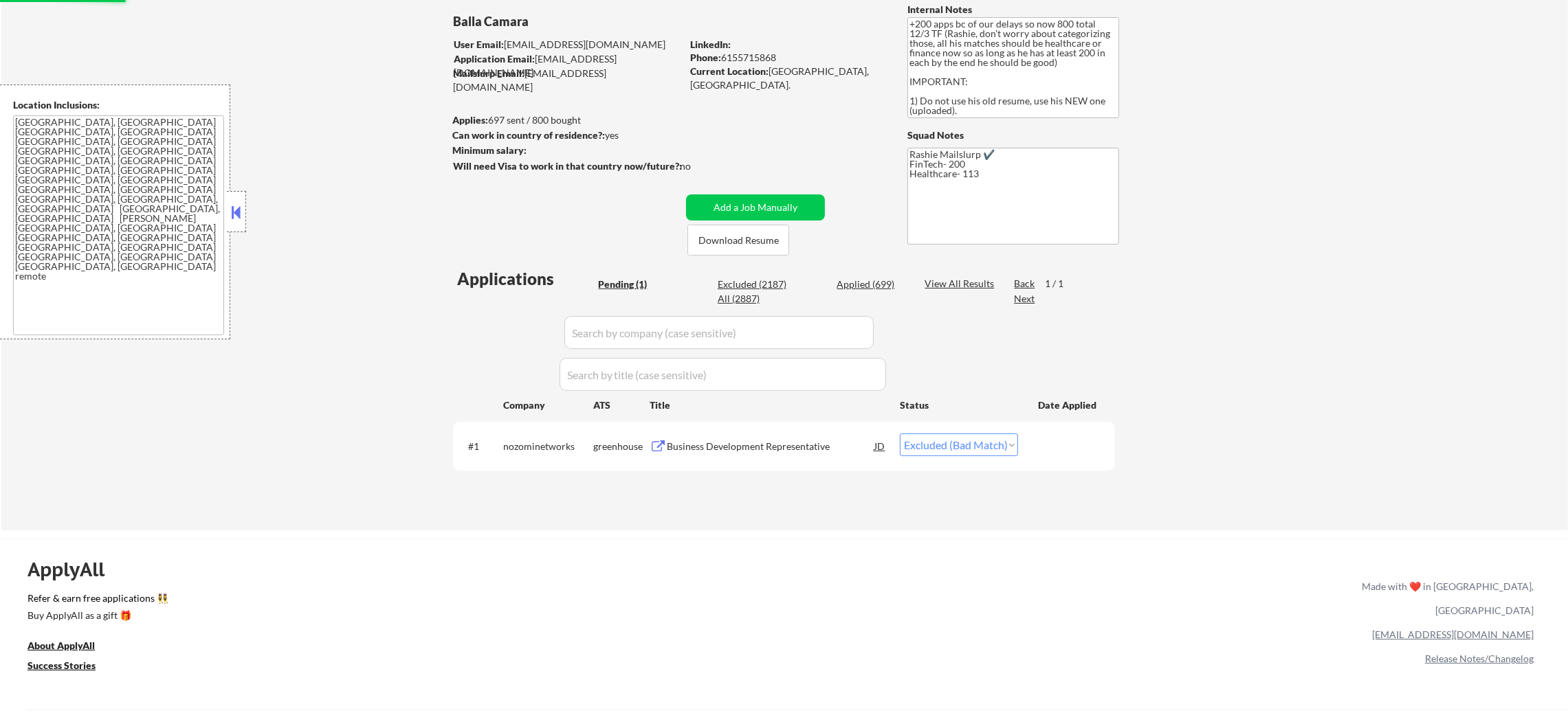
scroll to position [137, 0]
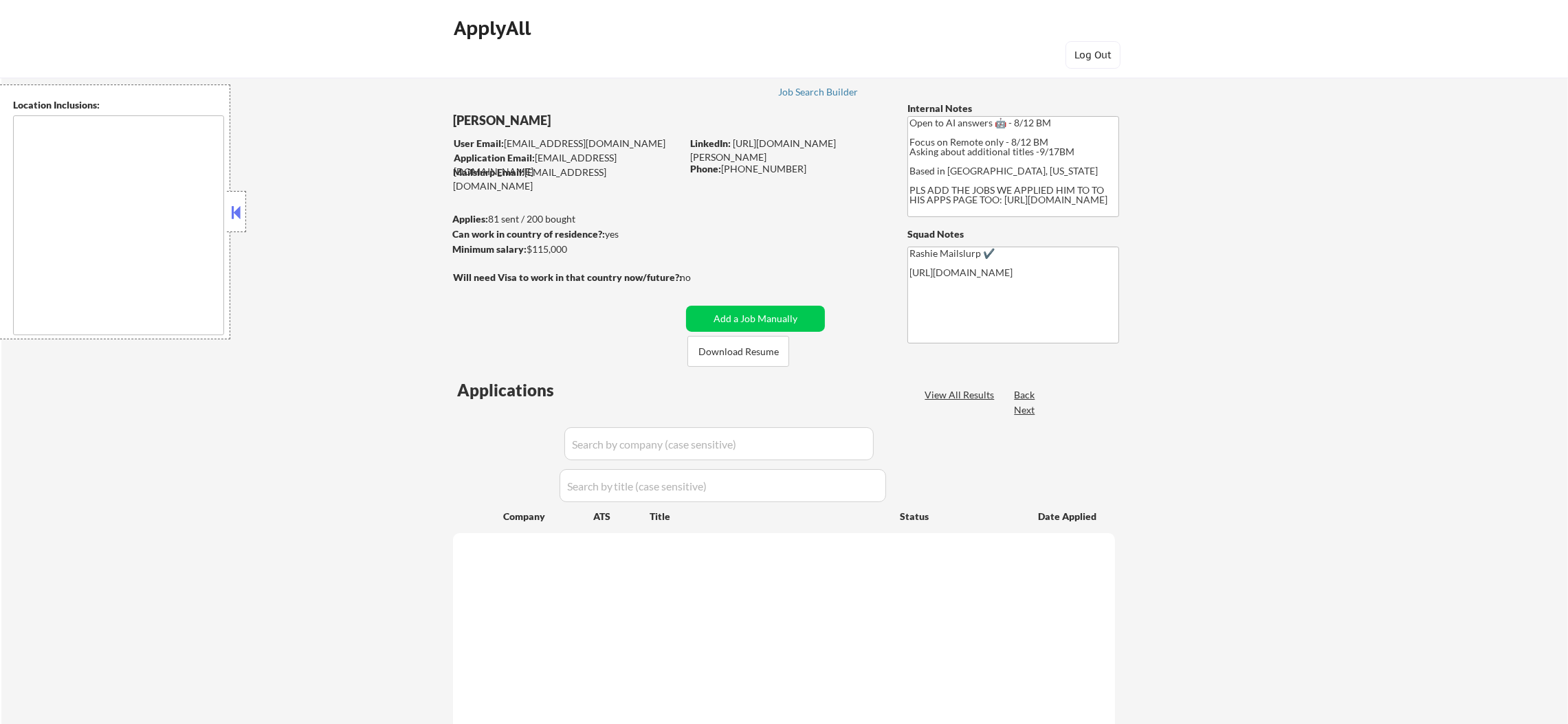
type textarea "remote"
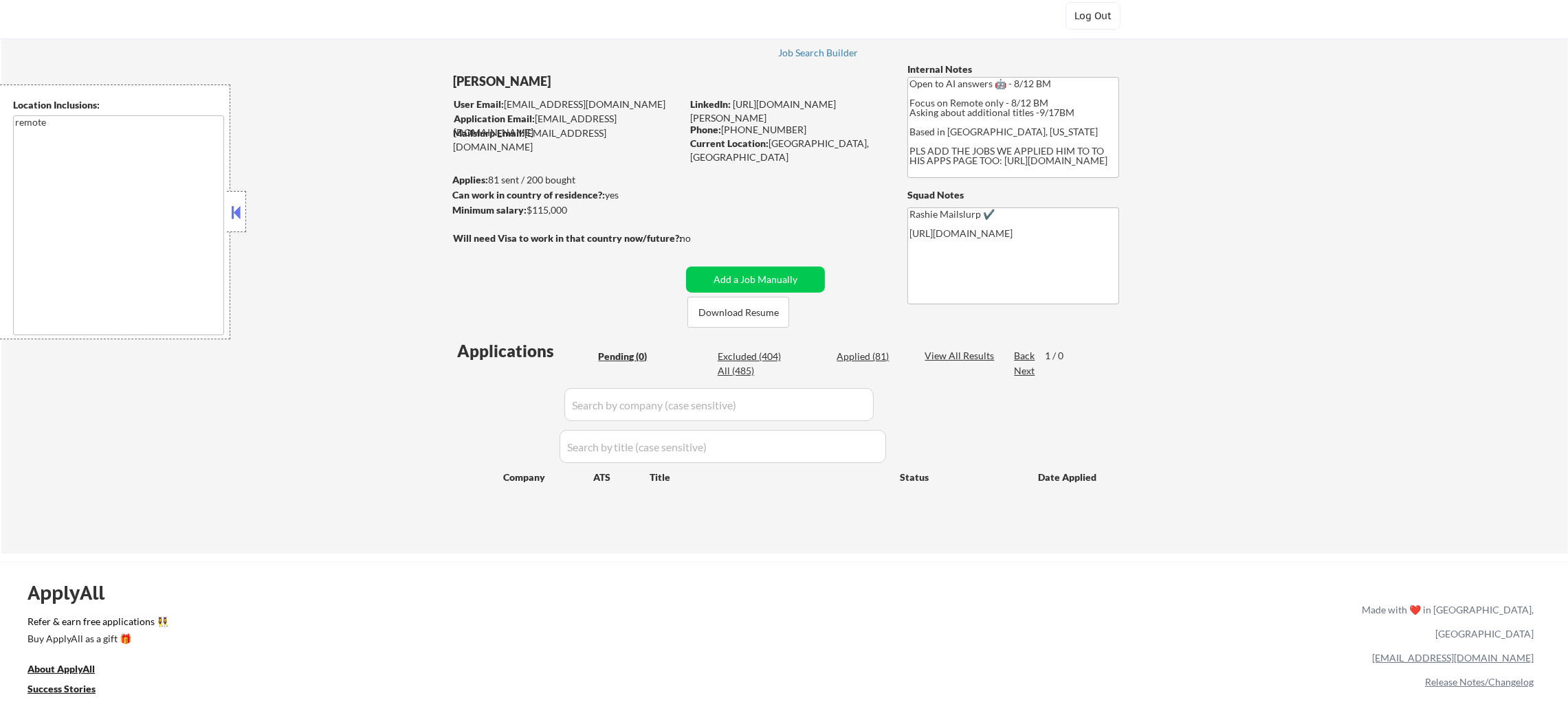
scroll to position [103, 0]
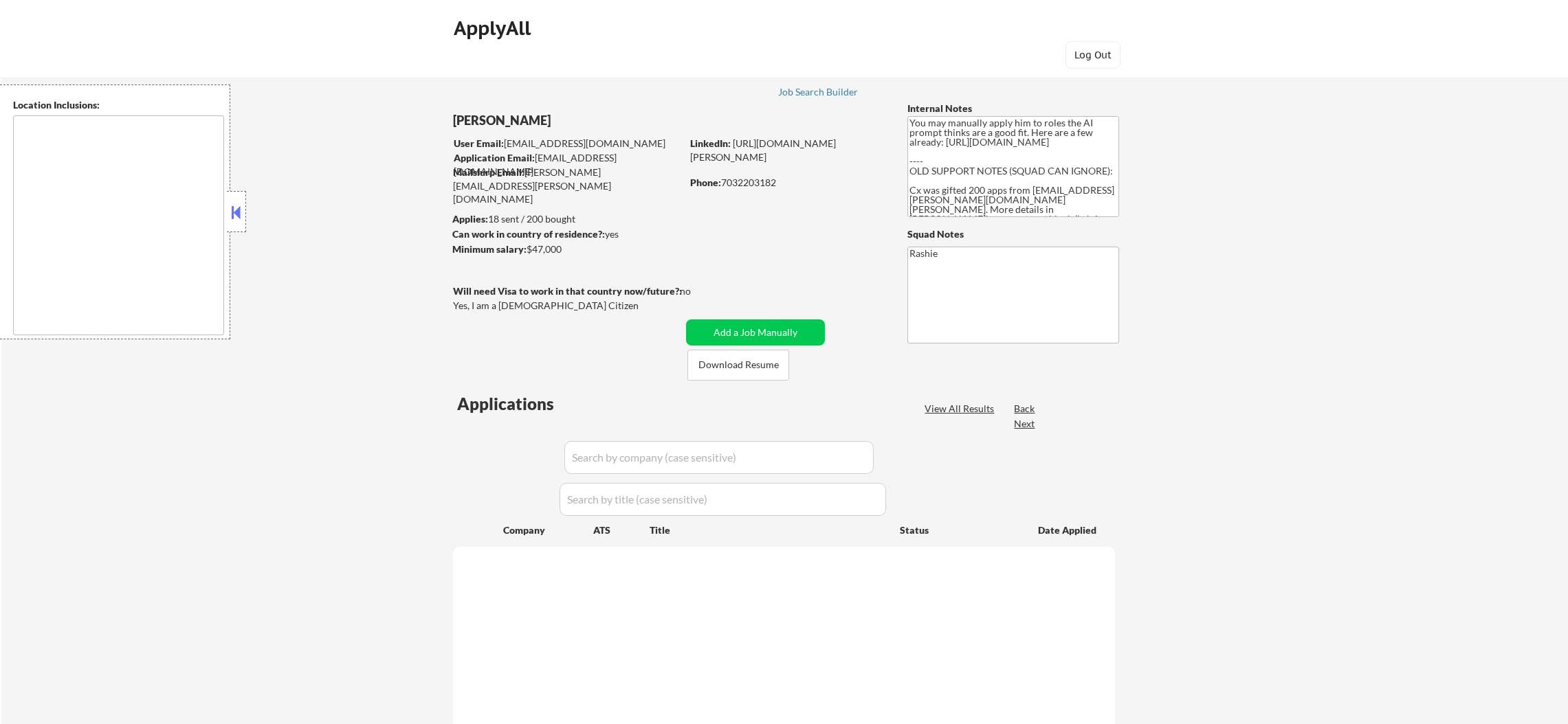
type textarea "[GEOGRAPHIC_DATA], [GEOGRAPHIC_DATA], [GEOGRAPHIC_DATA] [GEOGRAPHIC_DATA], [GEO…"
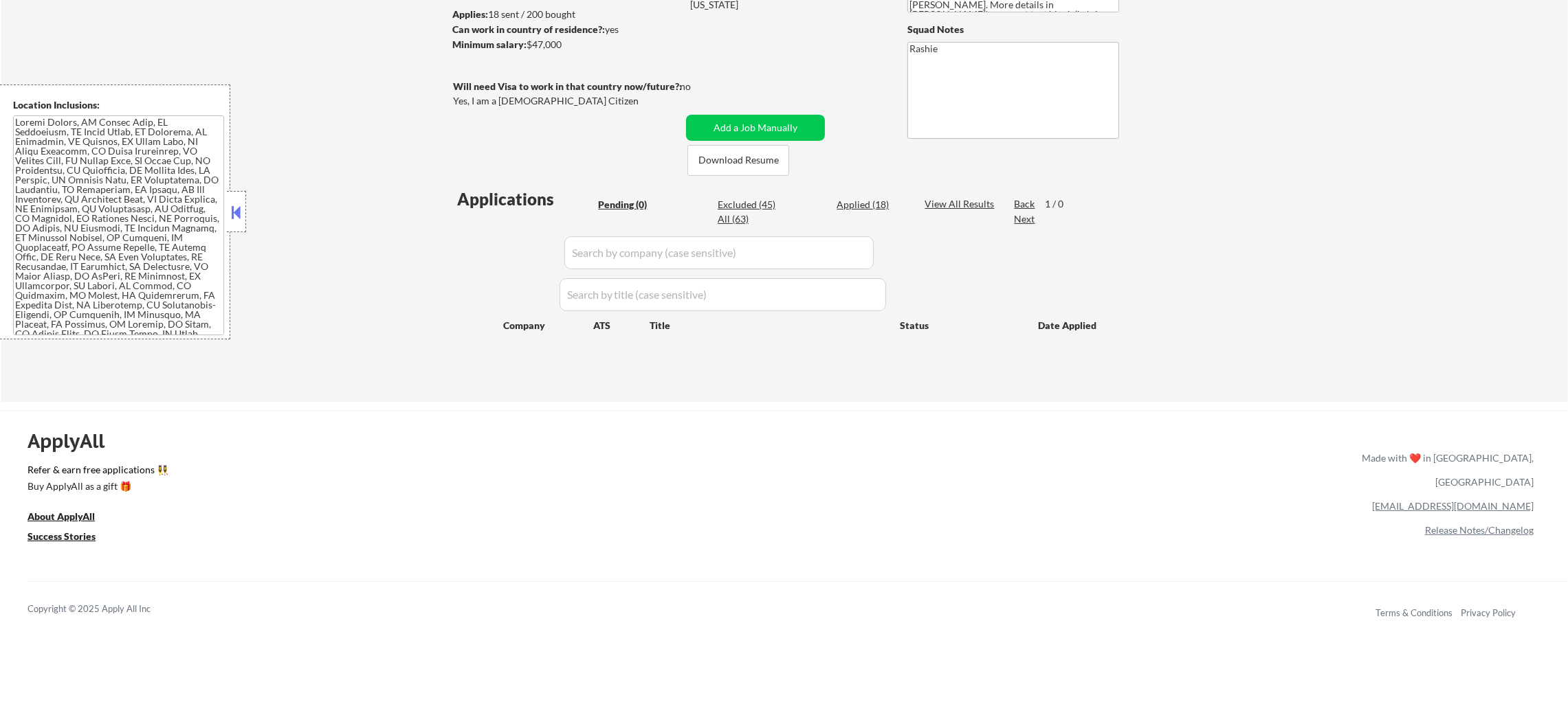
scroll to position [206, 0]
